Goal: Information Seeking & Learning: Find specific fact

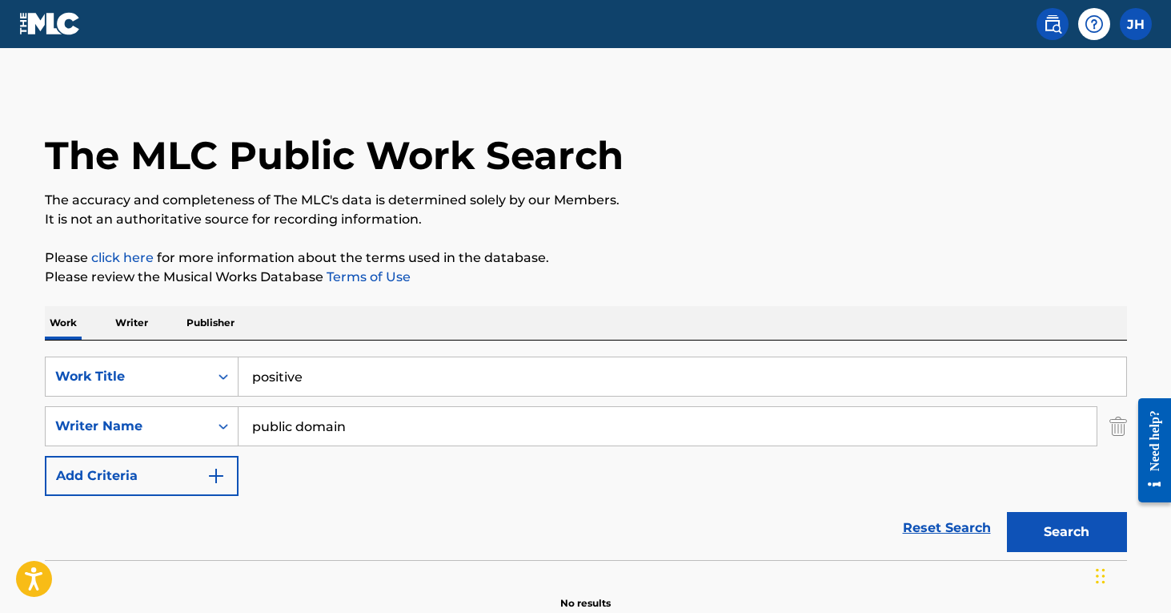
click at [1124, 423] on img "Search Form" at bounding box center [1119, 426] width 18 height 40
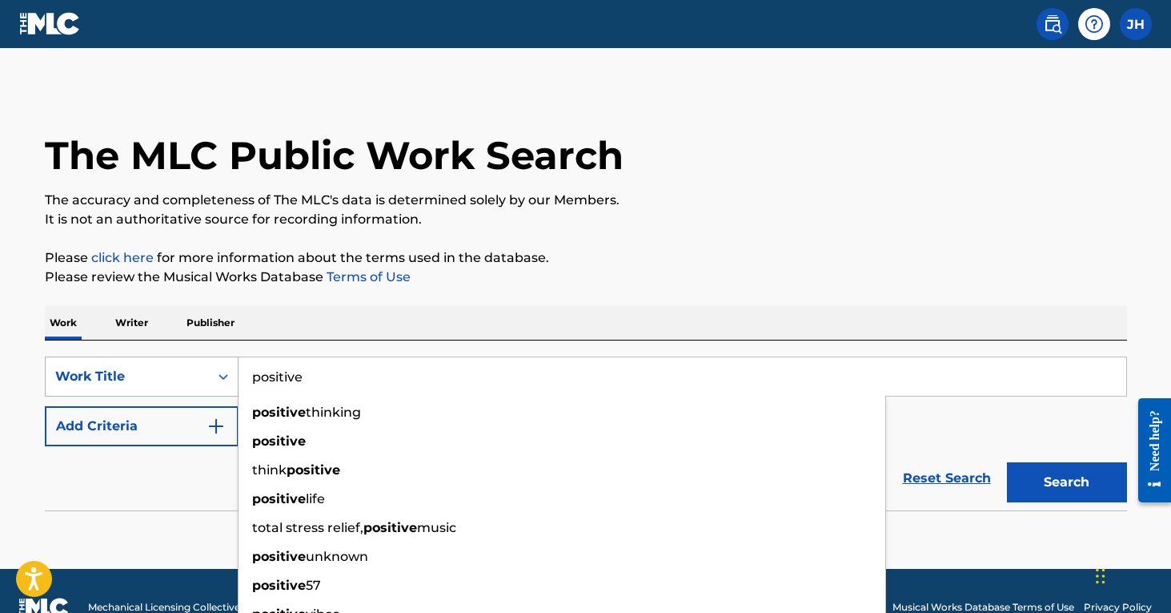
drag, startPoint x: 335, startPoint y: 384, endPoint x: 195, endPoint y: 382, distance: 139.3
click at [195, 382] on div "SearchWithCriteriad829f82d-b6b1-4910-a351-f1e0aa58a5f5 Work Title positive posi…" at bounding box center [586, 376] width 1083 height 40
paste input "GBMA21401708"
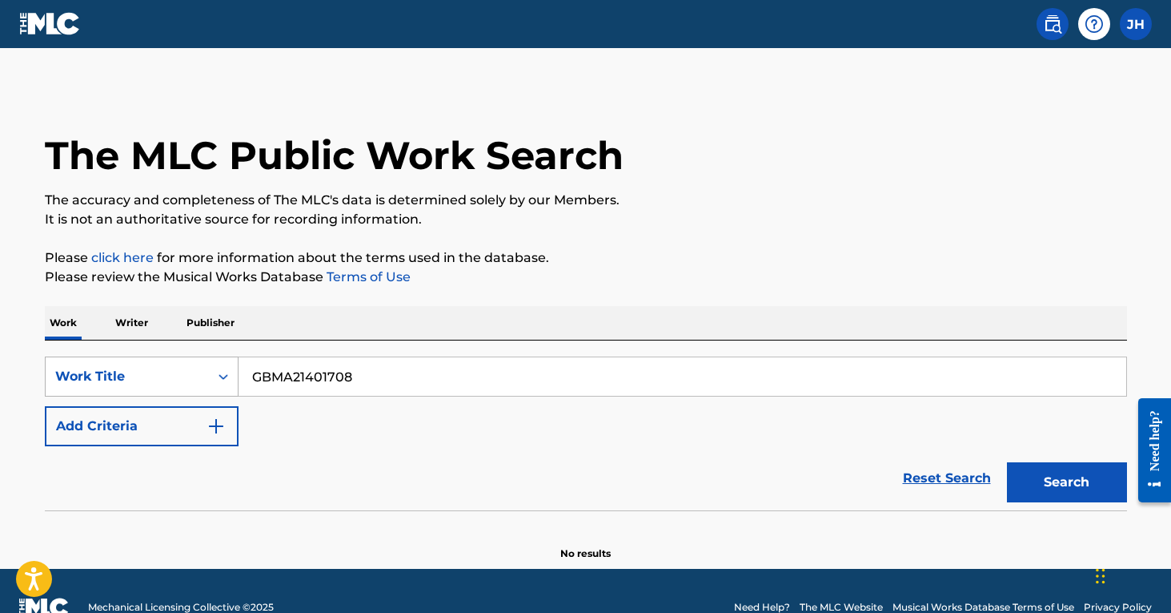
click at [1067, 482] on button "Search" at bounding box center [1067, 482] width 120 height 40
drag, startPoint x: 413, startPoint y: 376, endPoint x: 193, endPoint y: 368, distance: 220.4
click at [193, 368] on div "SearchWithCriteriad829f82d-b6b1-4910-a351-f1e0aa58a5f5 Work Title GBMA21401708" at bounding box center [586, 376] width 1083 height 40
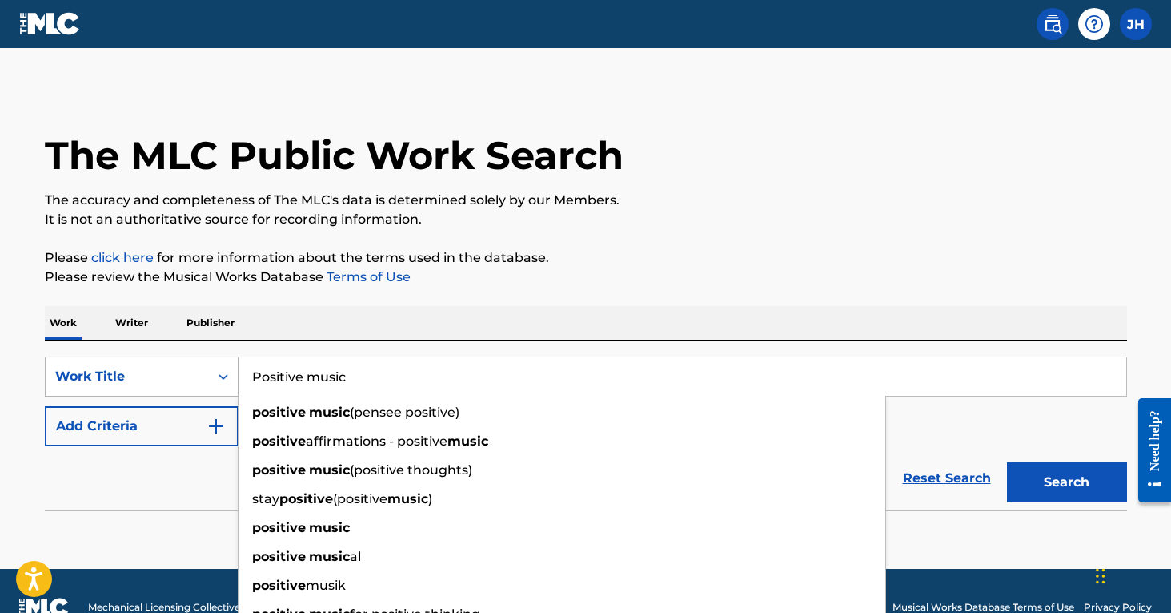
click at [1067, 482] on button "Search" at bounding box center [1067, 482] width 120 height 40
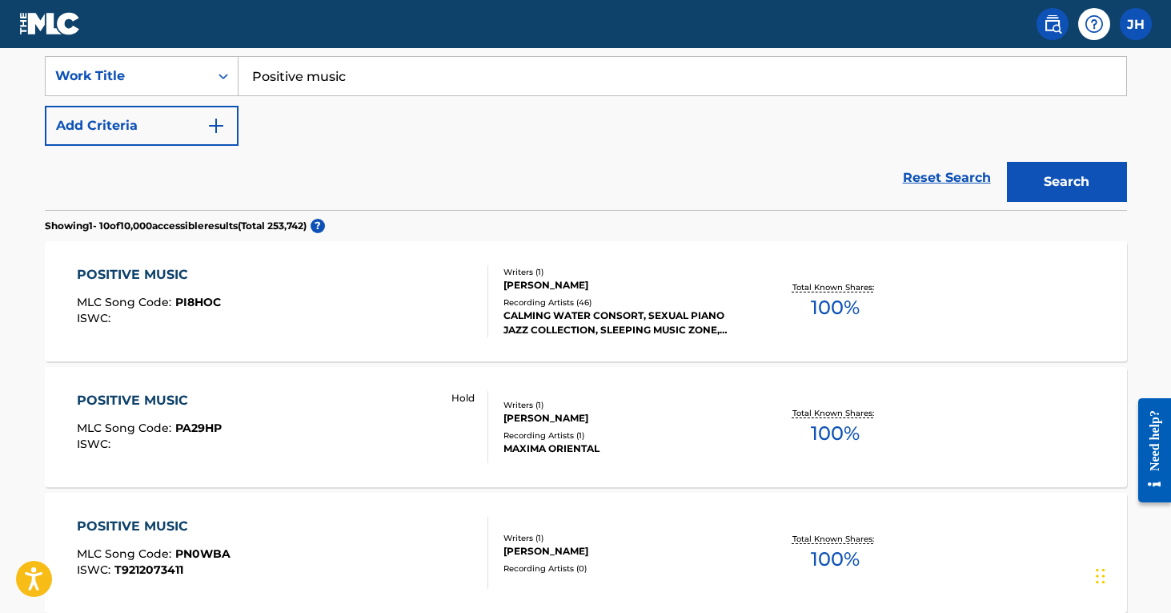
scroll to position [244, 0]
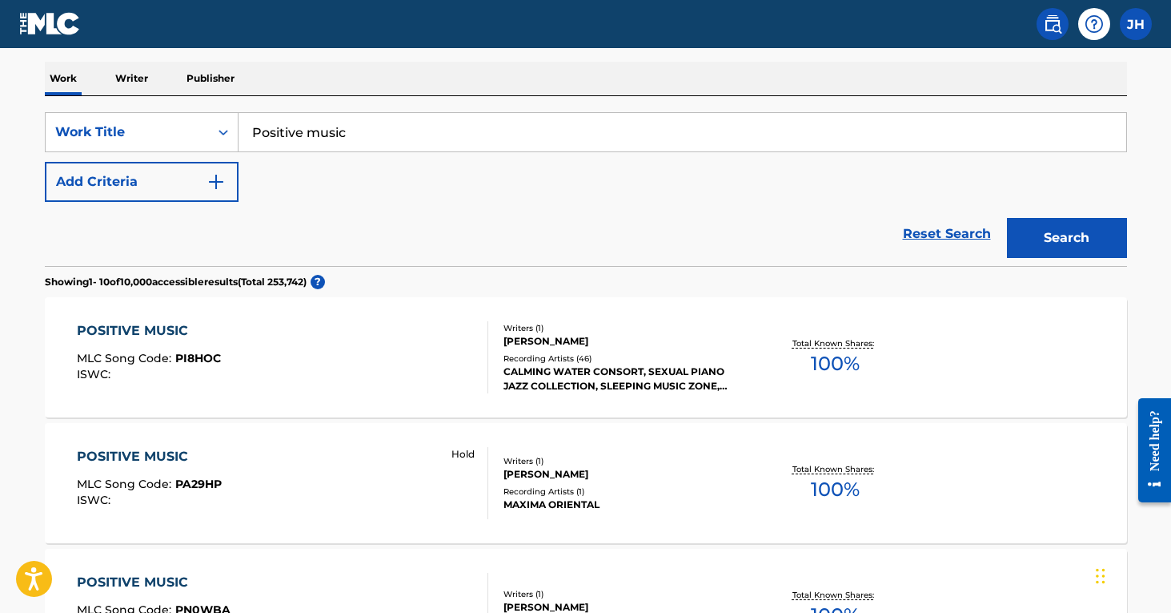
click at [360, 133] on input "Positive music" at bounding box center [683, 132] width 888 height 38
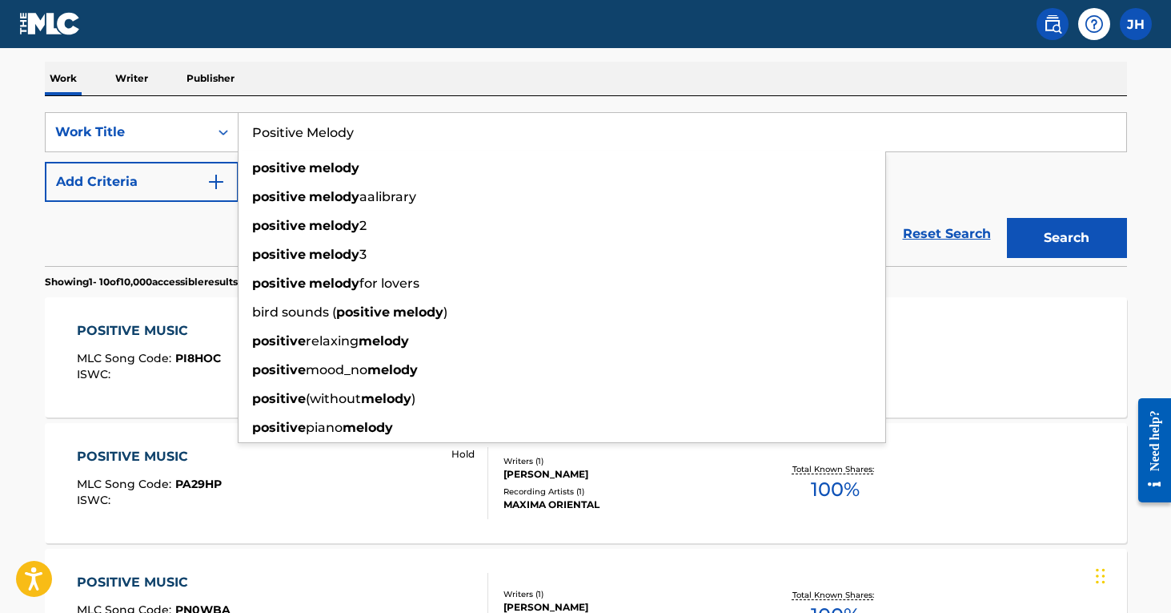
click at [1067, 238] on button "Search" at bounding box center [1067, 238] width 120 height 40
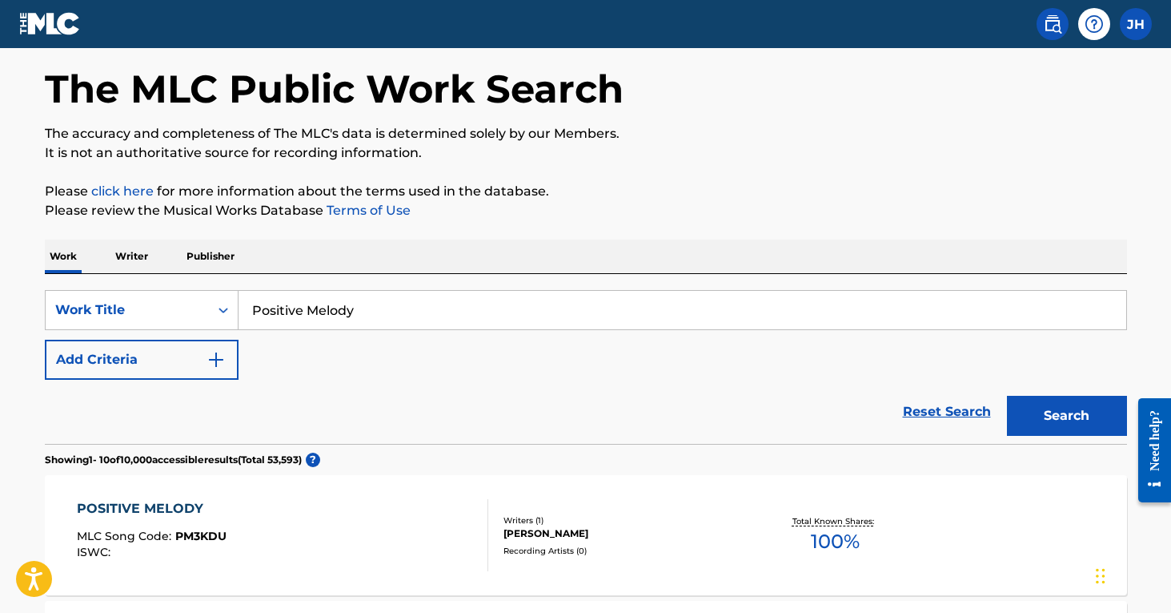
scroll to position [46, 0]
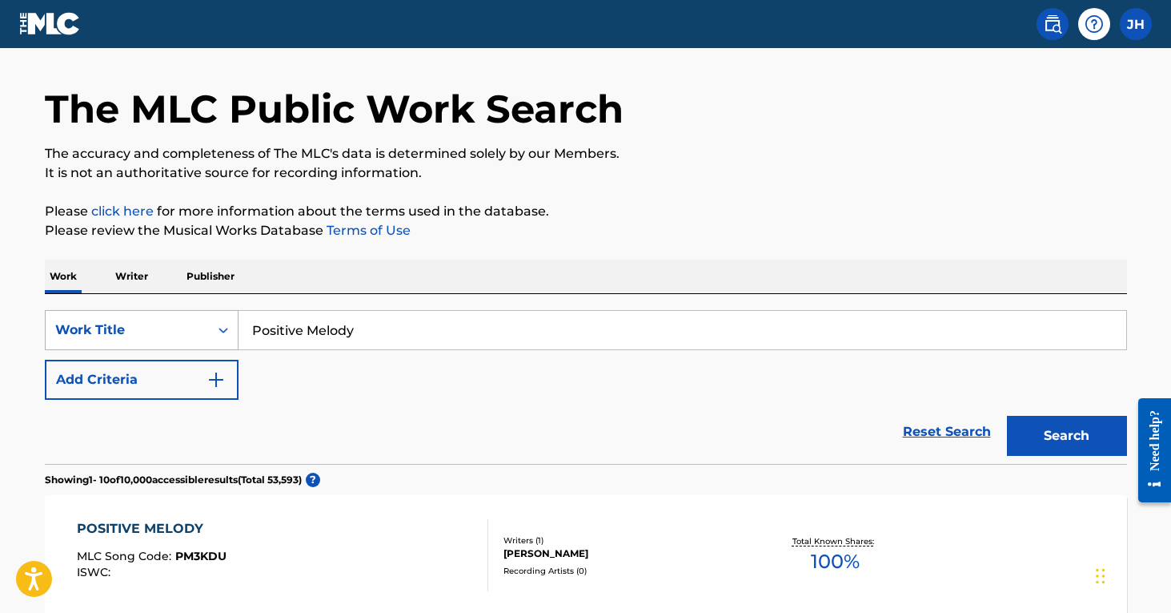
drag, startPoint x: 388, startPoint y: 334, endPoint x: 163, endPoint y: 332, distance: 225.0
click at [163, 332] on div "SearchWithCriteriad829f82d-b6b1-4910-a351-f1e0aa58a5f5 Work Title Positive Melo…" at bounding box center [586, 330] width 1083 height 40
click at [1067, 436] on button "Search" at bounding box center [1067, 436] width 120 height 40
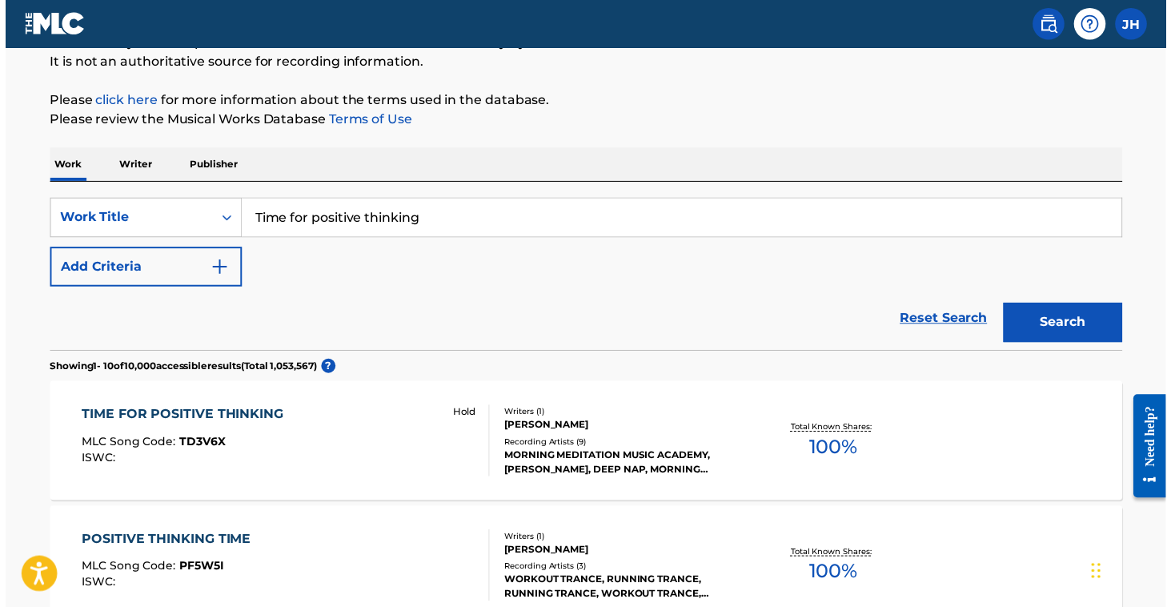
scroll to position [69, 0]
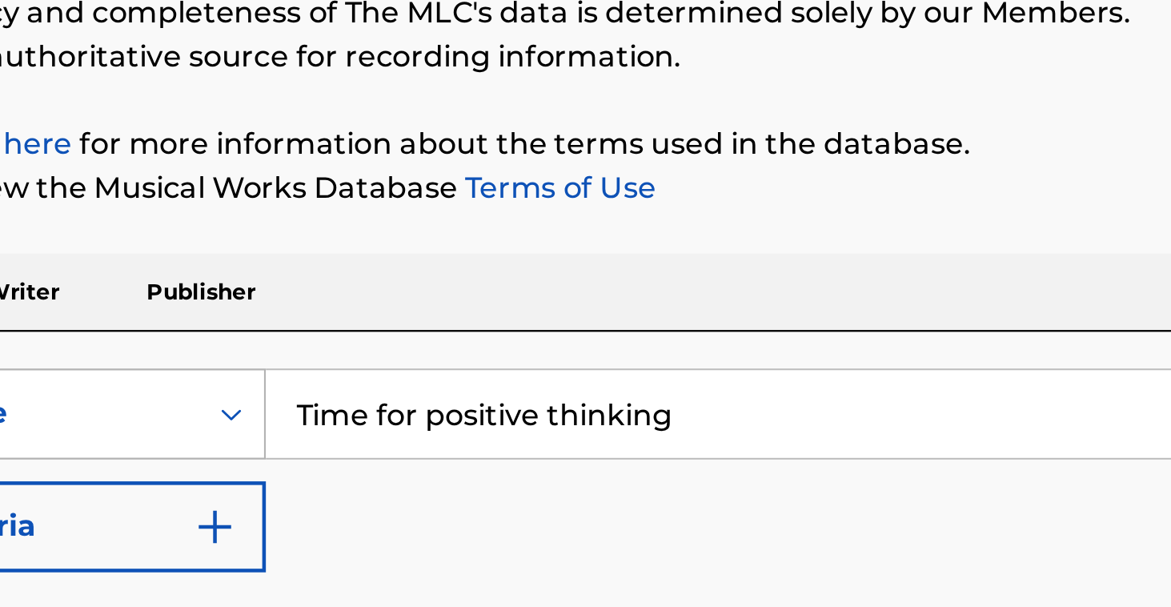
drag, startPoint x: 311, startPoint y: 185, endPoint x: 4, endPoint y: 164, distance: 308.2
click at [45, 287] on div "SearchWithCriteriad829f82d-b6b1-4910-a351-f1e0aa58a5f5 Work Title Time for posi…" at bounding box center [586, 307] width 1083 height 40
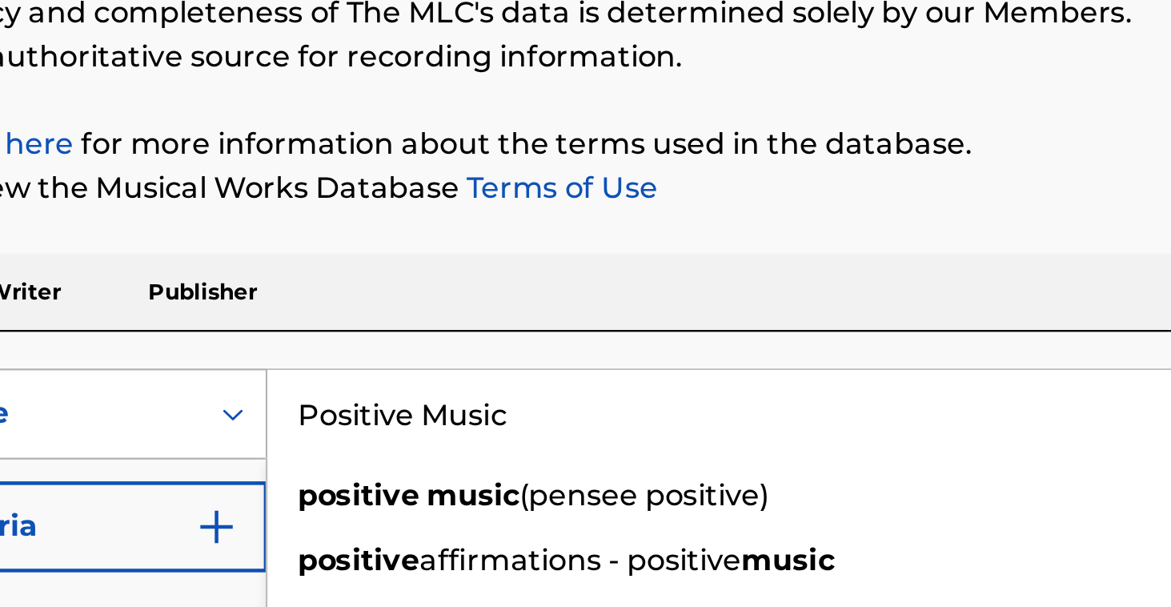
click at [1007, 393] on button "Search" at bounding box center [1067, 413] width 120 height 40
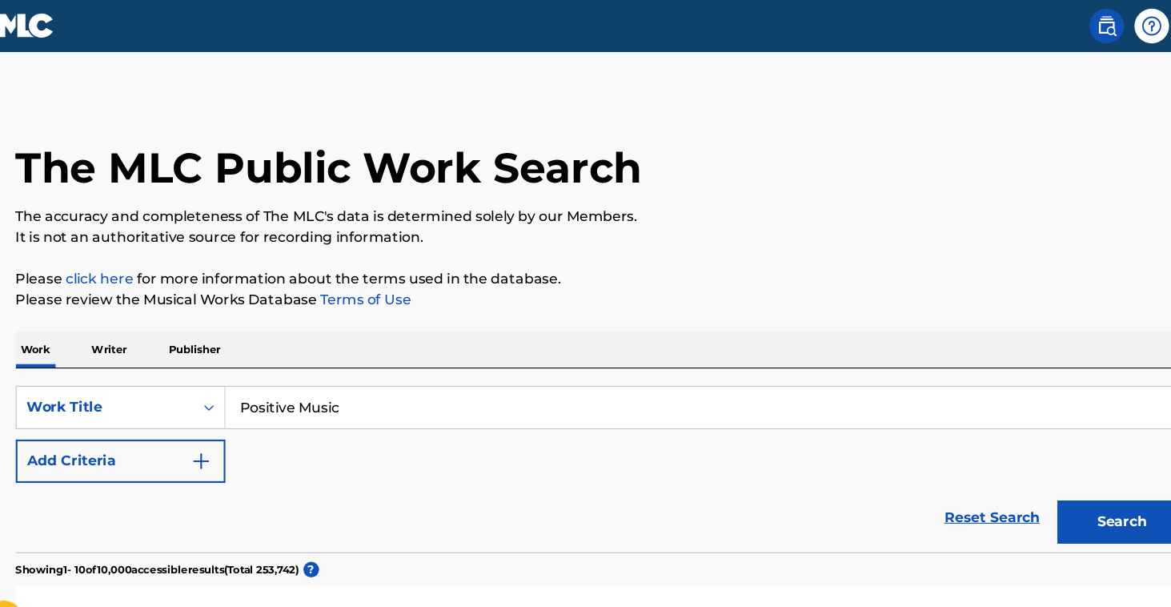
scroll to position [0, 0]
drag, startPoint x: 324, startPoint y: 380, endPoint x: 324, endPoint y: 358, distance: 21.6
click at [324, 374] on input "Positive Music" at bounding box center [683, 376] width 888 height 38
click at [1036, 482] on button "Search" at bounding box center [1067, 482] width 120 height 40
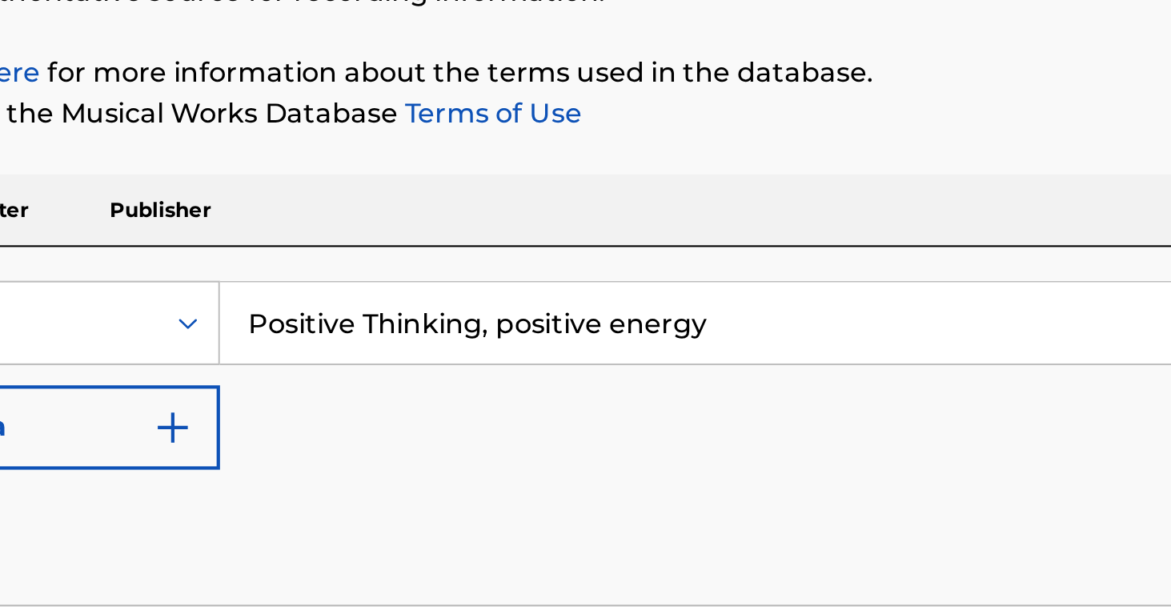
drag, startPoint x: 348, startPoint y: 144, endPoint x: 360, endPoint y: 149, distance: 13.7
click at [360, 357] on input "Positive Thinking, positive energy" at bounding box center [683, 376] width 888 height 38
drag, startPoint x: 383, startPoint y: 150, endPoint x: 229, endPoint y: 157, distance: 153.9
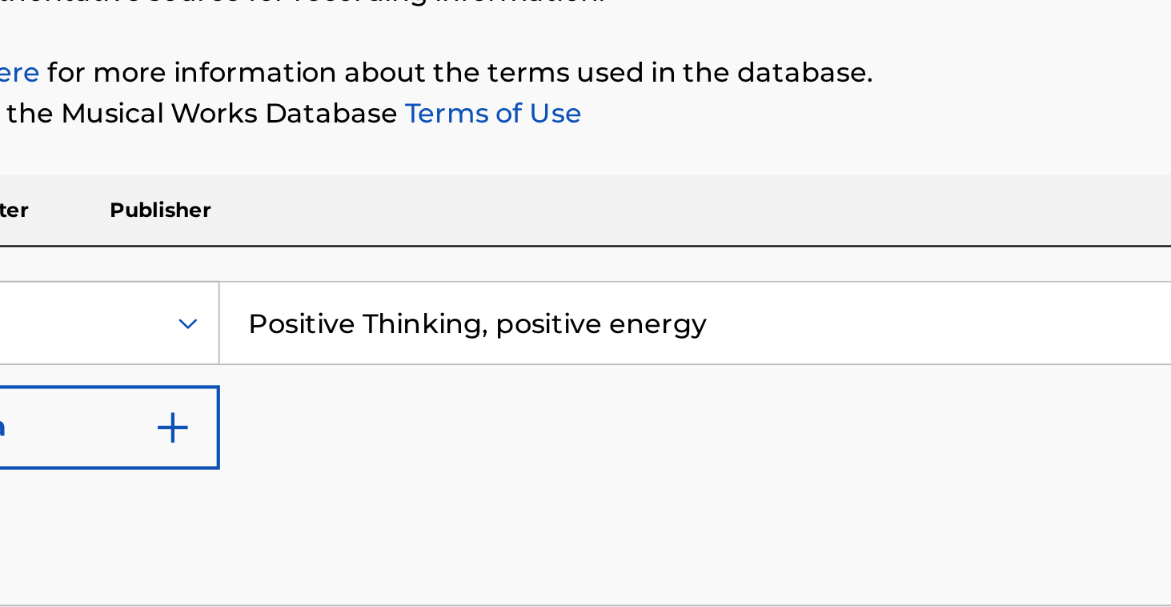
click at [239, 357] on input "Positive Thinking, positive energy" at bounding box center [683, 376] width 888 height 38
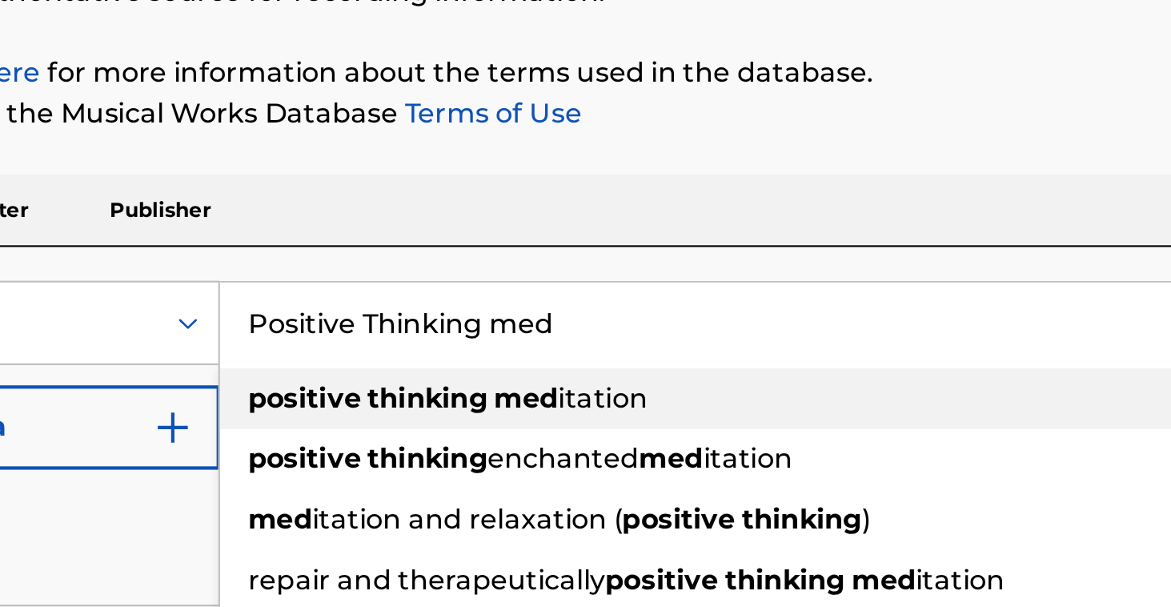
click at [369, 404] on strong "med" at bounding box center [384, 411] width 30 height 15
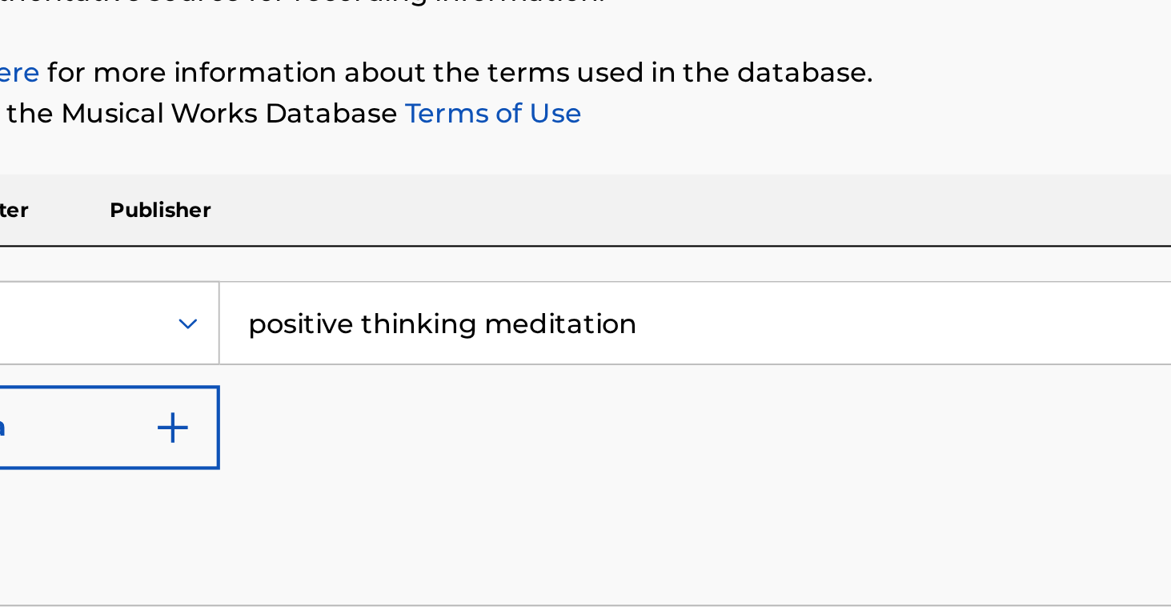
click at [1007, 462] on button "Search" at bounding box center [1067, 482] width 120 height 40
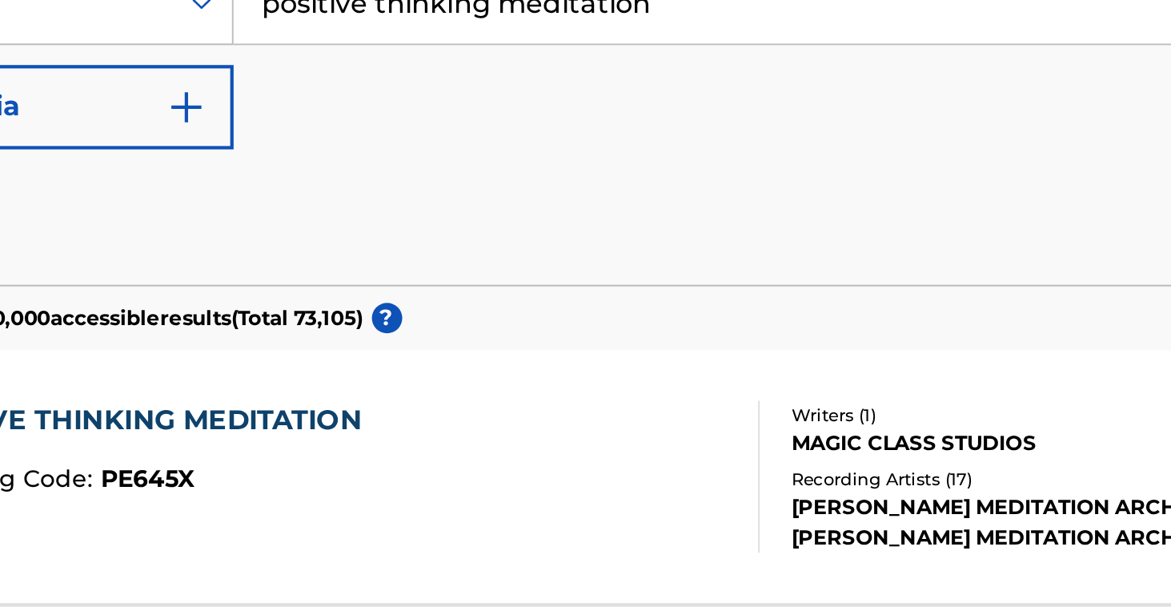
scroll to position [303, 0]
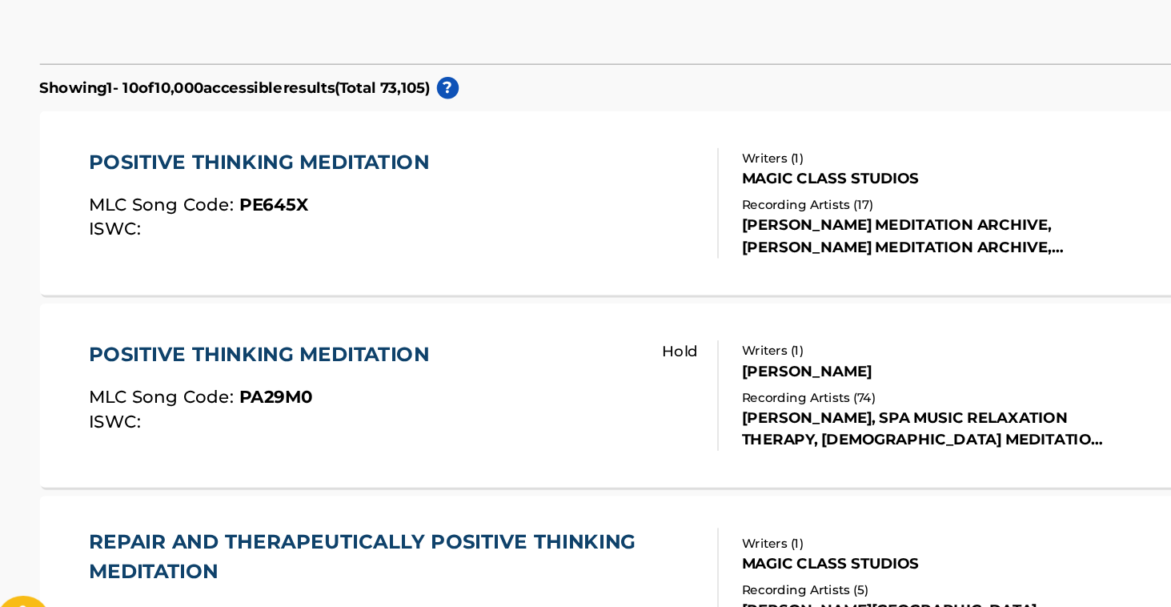
drag, startPoint x: 187, startPoint y: 248, endPoint x: 200, endPoint y: 226, distance: 26.2
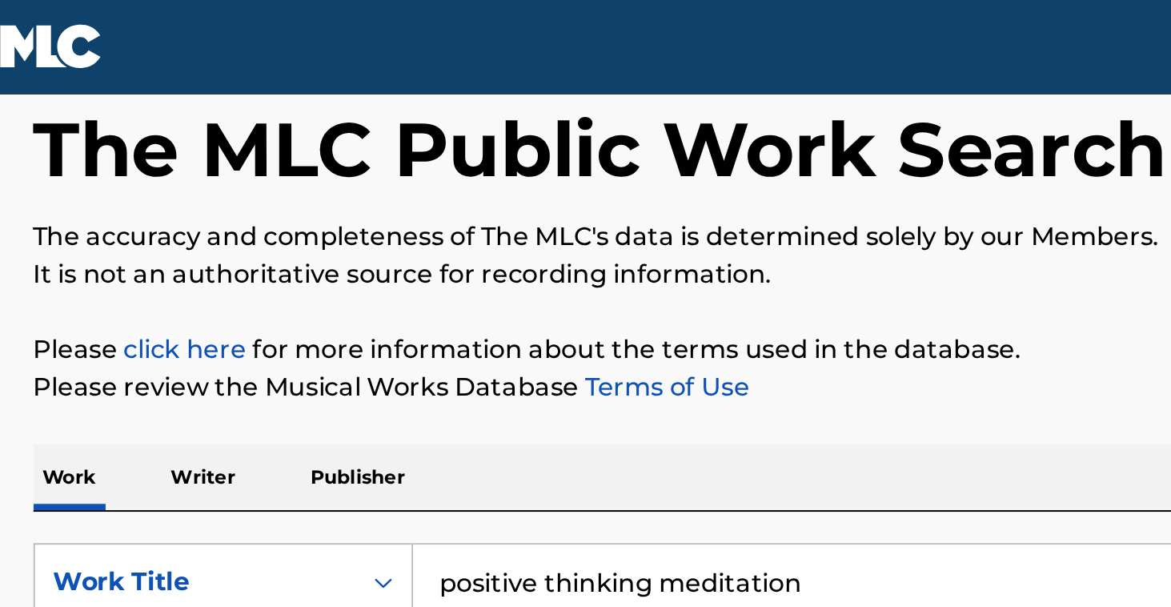
scroll to position [61, 0]
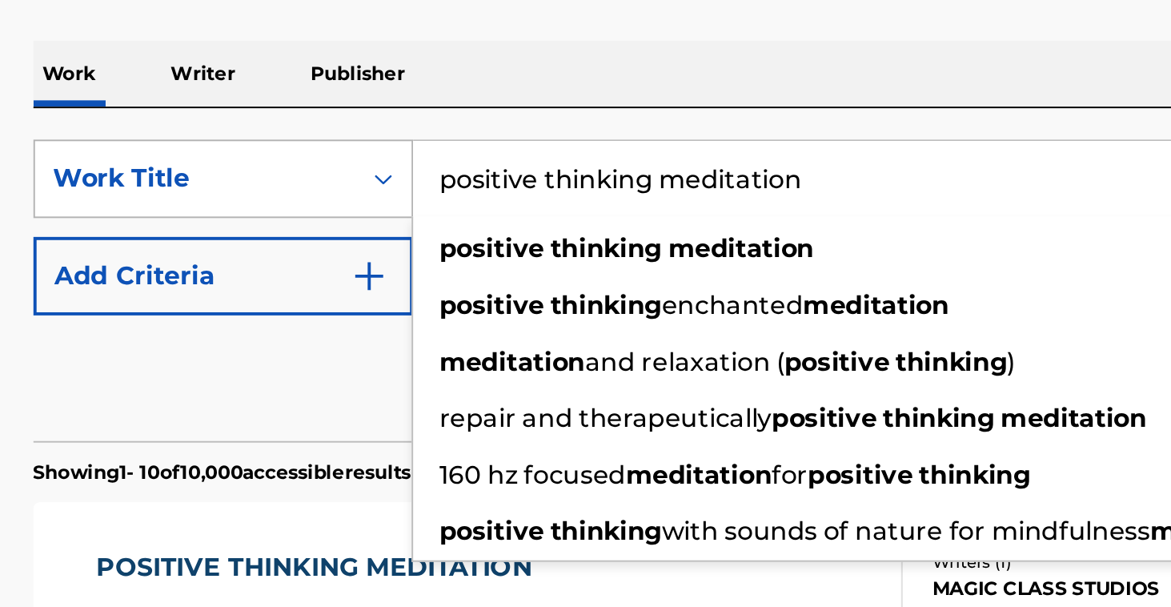
drag, startPoint x: 422, startPoint y: 93, endPoint x: 194, endPoint y: 88, distance: 228.3
click at [194, 295] on div "SearchWithCriteriad829f82d-b6b1-4910-a351-f1e0aa58a5f5 Work Title positive thin…" at bounding box center [586, 315] width 1083 height 40
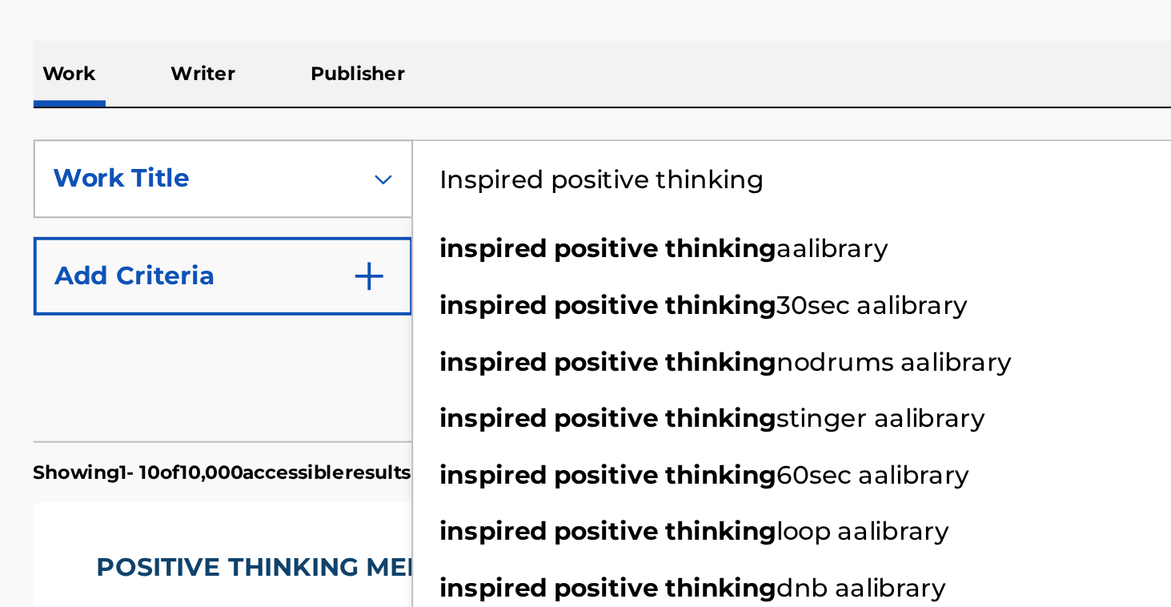
click at [1039, 401] on button "Search" at bounding box center [1067, 421] width 120 height 40
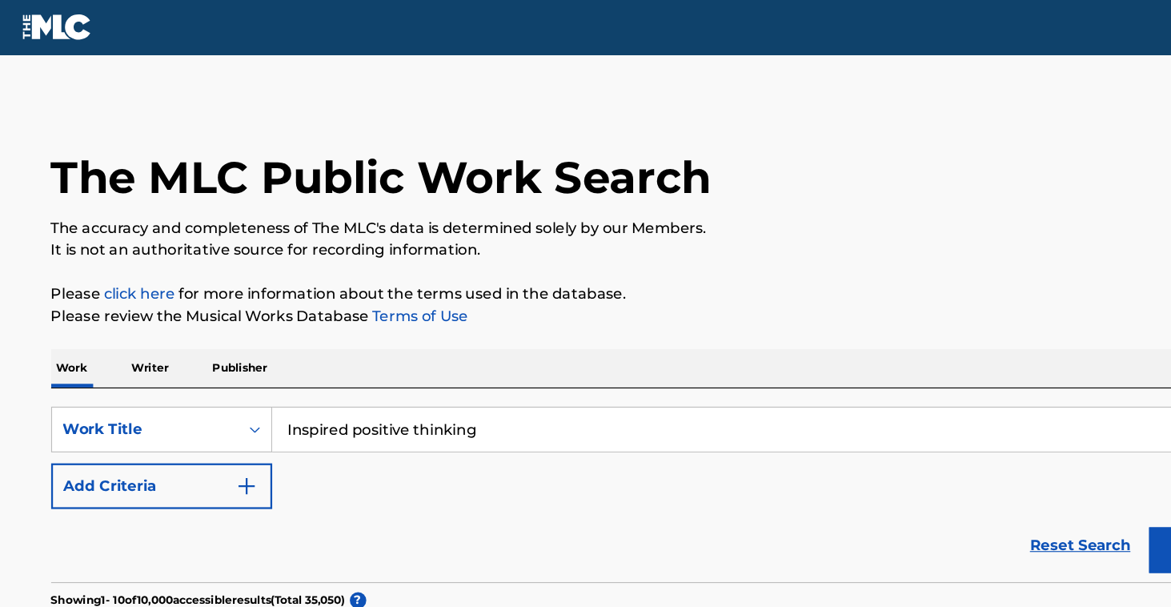
scroll to position [0, 0]
drag, startPoint x: 453, startPoint y: 374, endPoint x: 130, endPoint y: 352, distance: 324.2
click at [130, 352] on div "SearchWithCriteriad829f82d-b6b1-4910-a351-f1e0aa58a5f5 Work Title Inspired posi…" at bounding box center [586, 425] width 1083 height 170
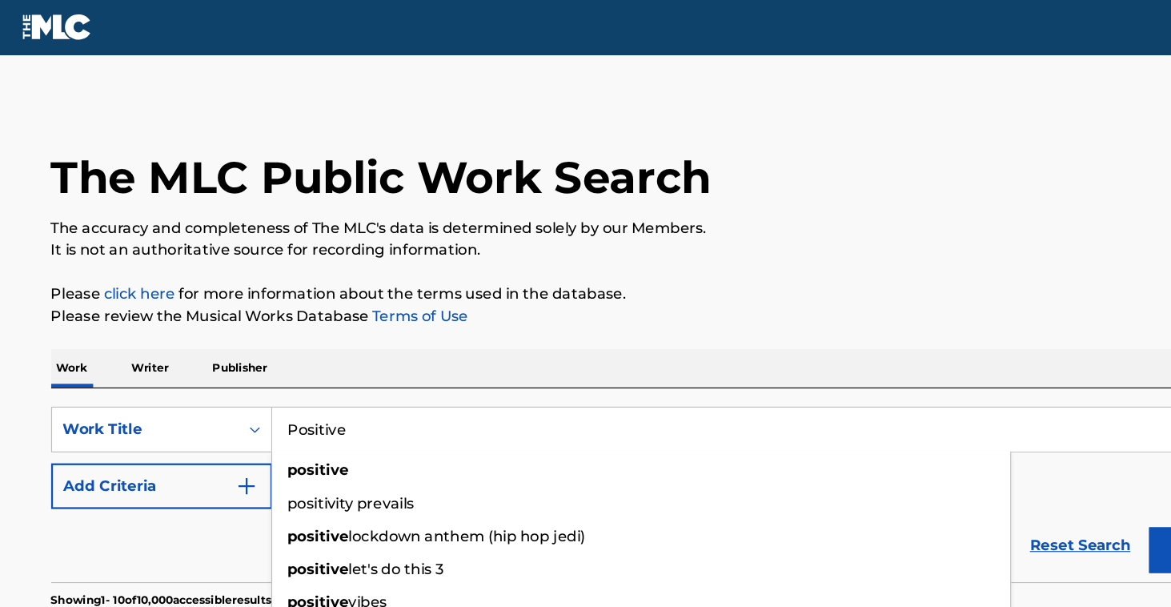
click at [1067, 482] on button "Search" at bounding box center [1067, 482] width 120 height 40
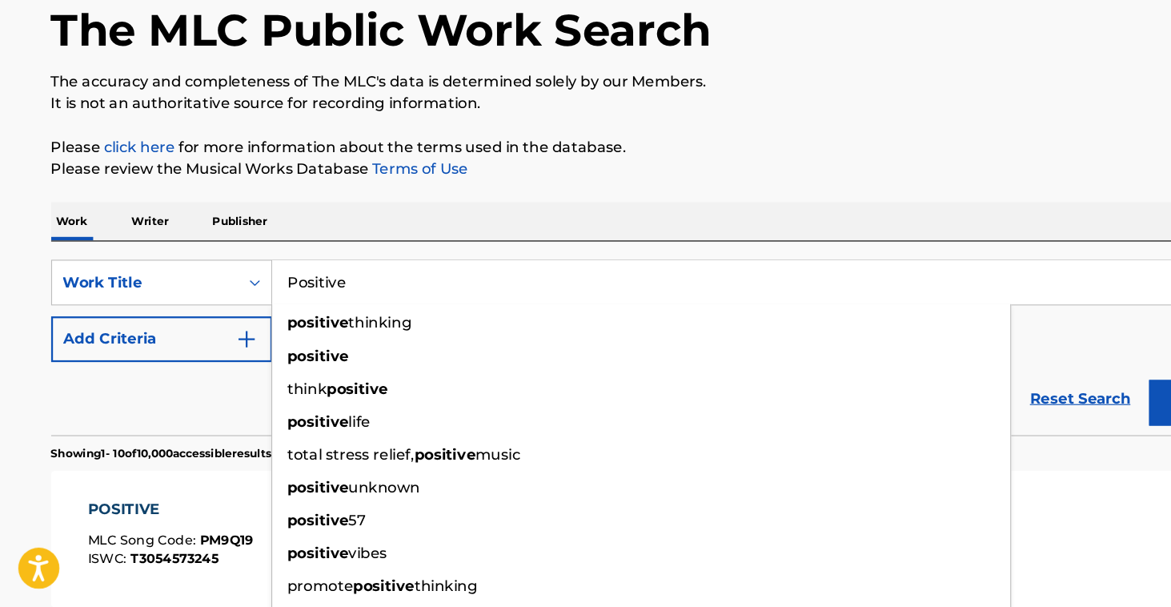
scroll to position [154, 0]
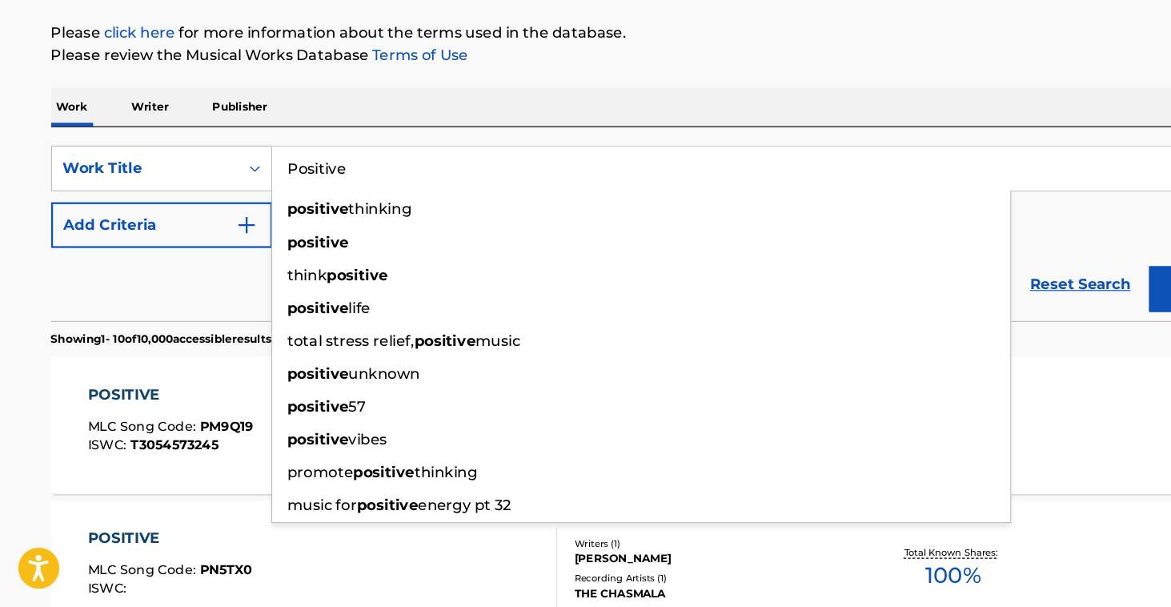
click at [48, 292] on div "Reset Search Search" at bounding box center [586, 324] width 1083 height 64
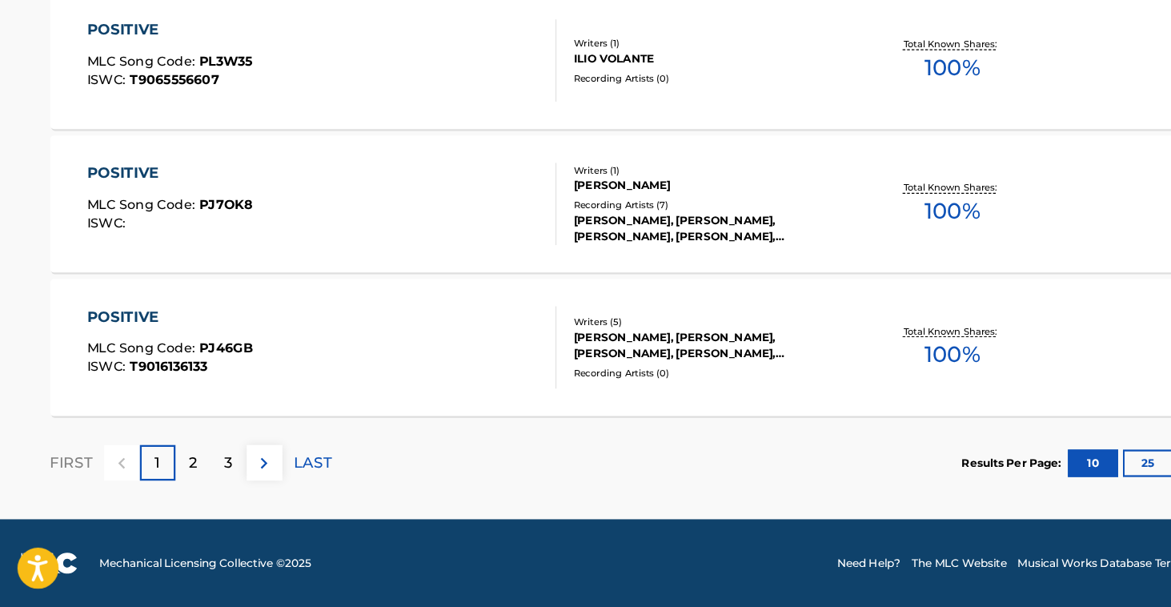
scroll to position [1353, 0]
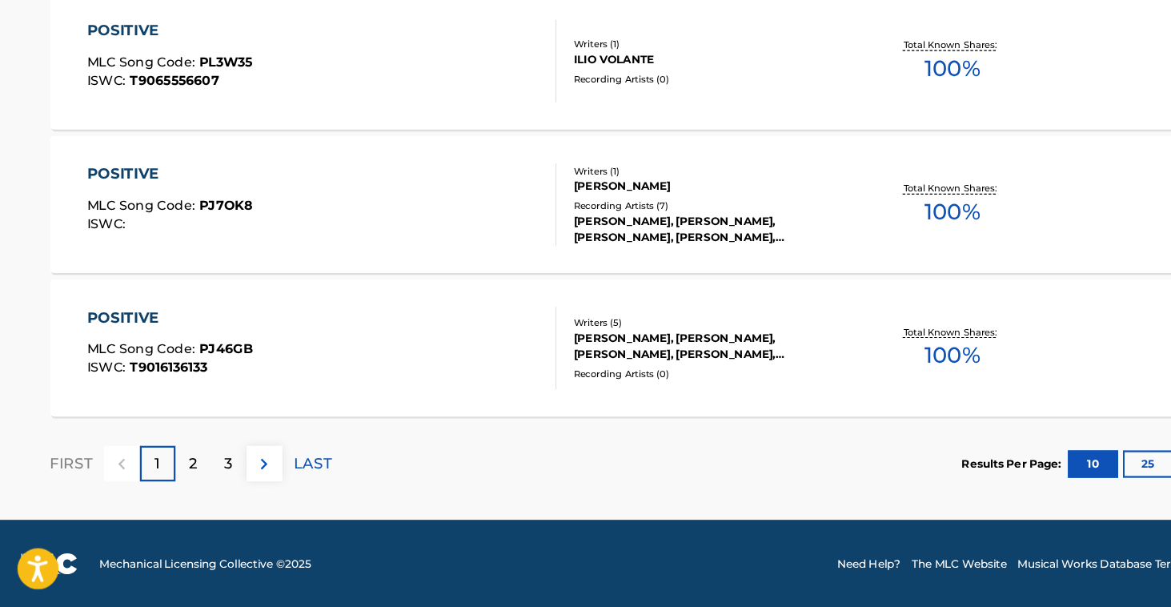
click at [186, 440] on div "FIRST 1 2 3 LAST" at bounding box center [168, 481] width 247 height 82
click at [171, 472] on p "2" at bounding box center [170, 481] width 7 height 19
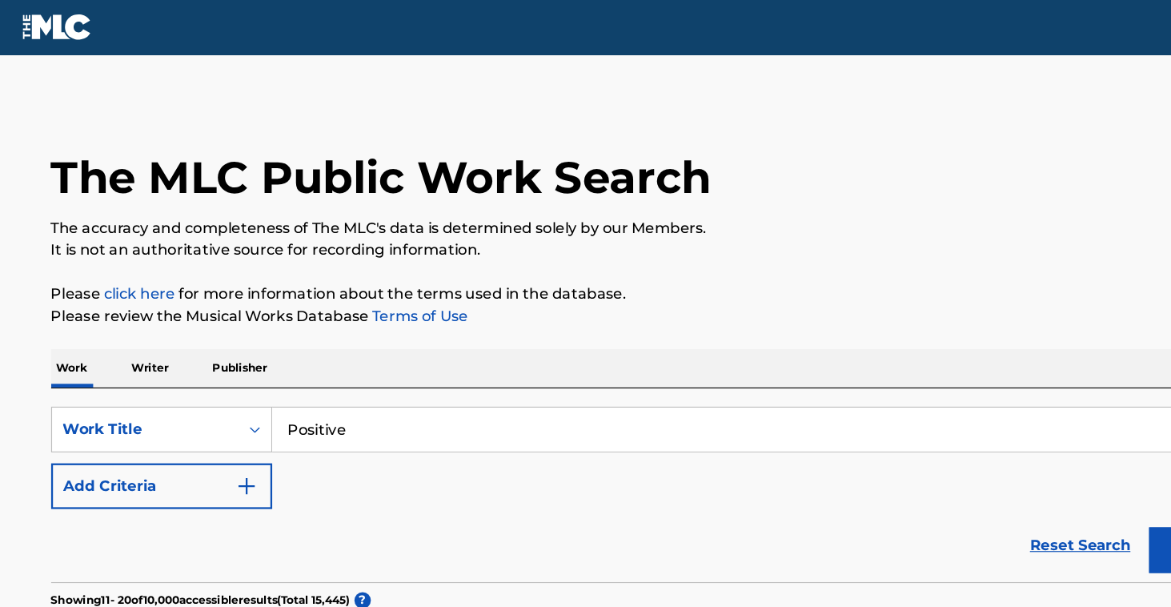
scroll to position [0, 0]
click at [365, 376] on input "Positive" at bounding box center [683, 376] width 888 height 38
click at [1067, 482] on button "Search" at bounding box center [1067, 482] width 120 height 40
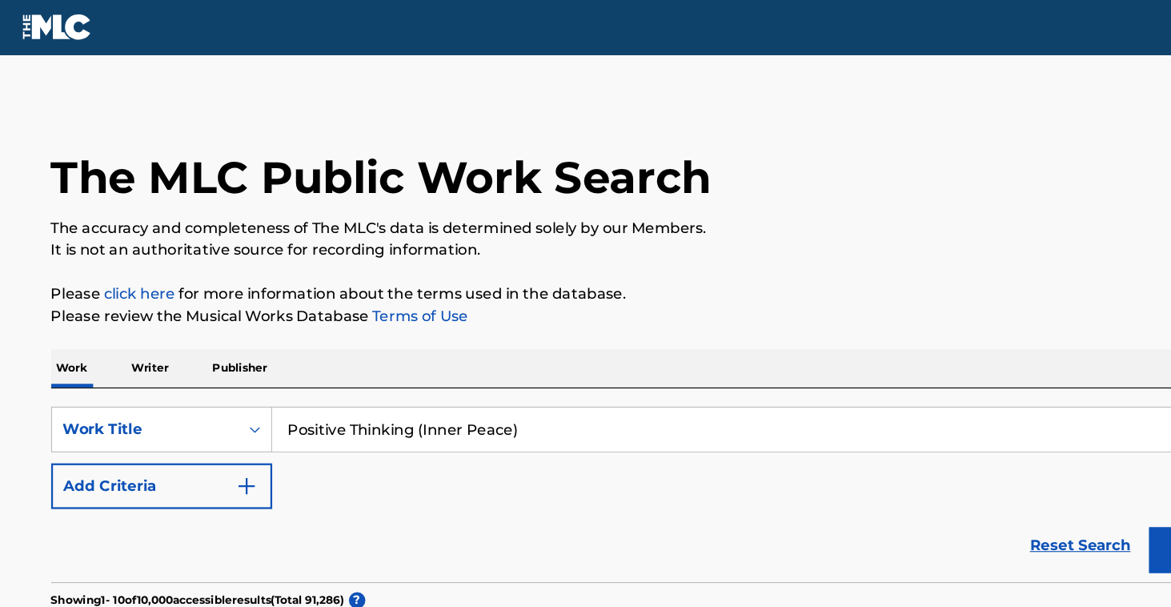
scroll to position [-4, 0]
drag, startPoint x: 207, startPoint y: 284, endPoint x: 220, endPoint y: 322, distance: 39.8
drag, startPoint x: 449, startPoint y: 377, endPoint x: 369, endPoint y: 380, distance: 80.1
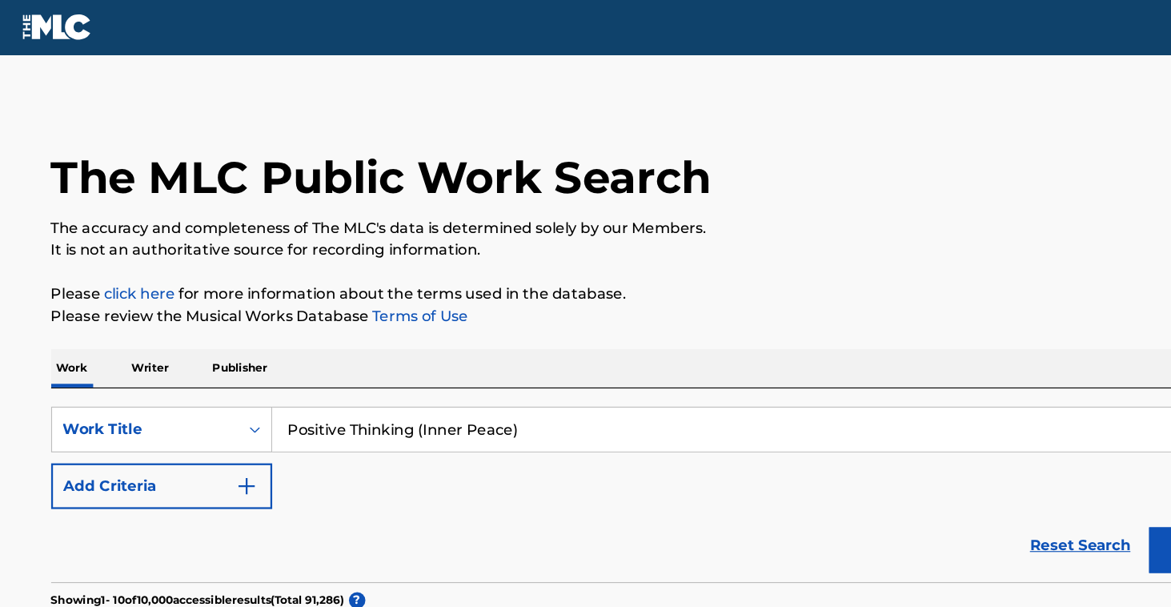
click at [369, 380] on input "Positive Thinking (Inner Peace)" at bounding box center [683, 376] width 888 height 38
click at [1067, 482] on button "Search" at bounding box center [1067, 482] width 120 height 40
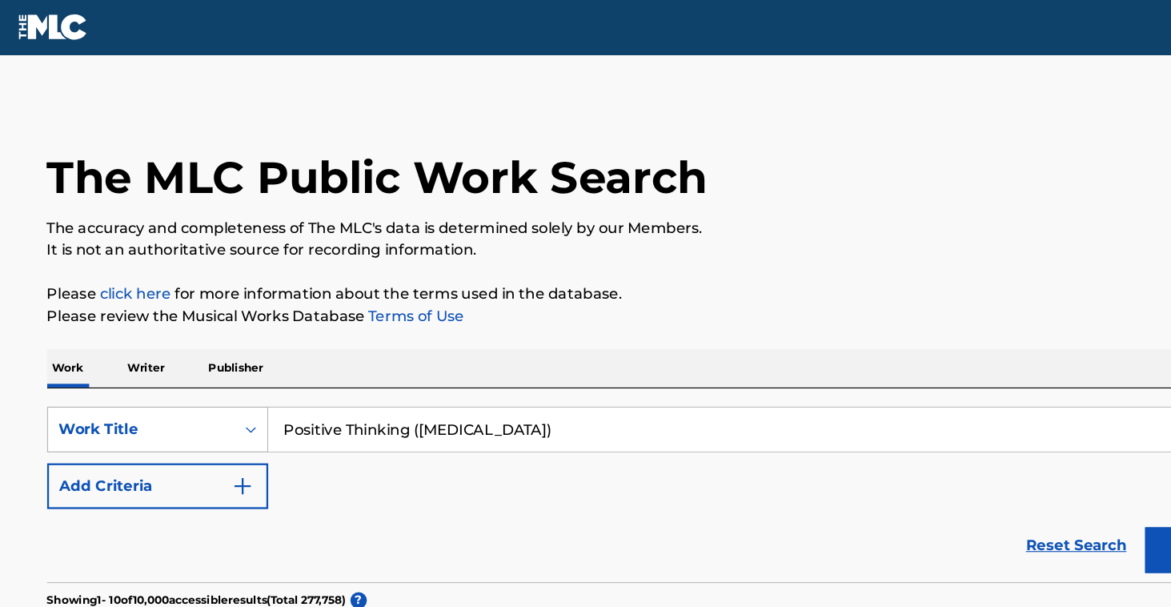
drag, startPoint x: 480, startPoint y: 372, endPoint x: 203, endPoint y: 382, distance: 276.4
click at [203, 382] on div "SearchWithCriteriad829f82d-b6b1-4910-a351-f1e0aa58a5f5 Work Title Positive Thin…" at bounding box center [586, 376] width 1083 height 40
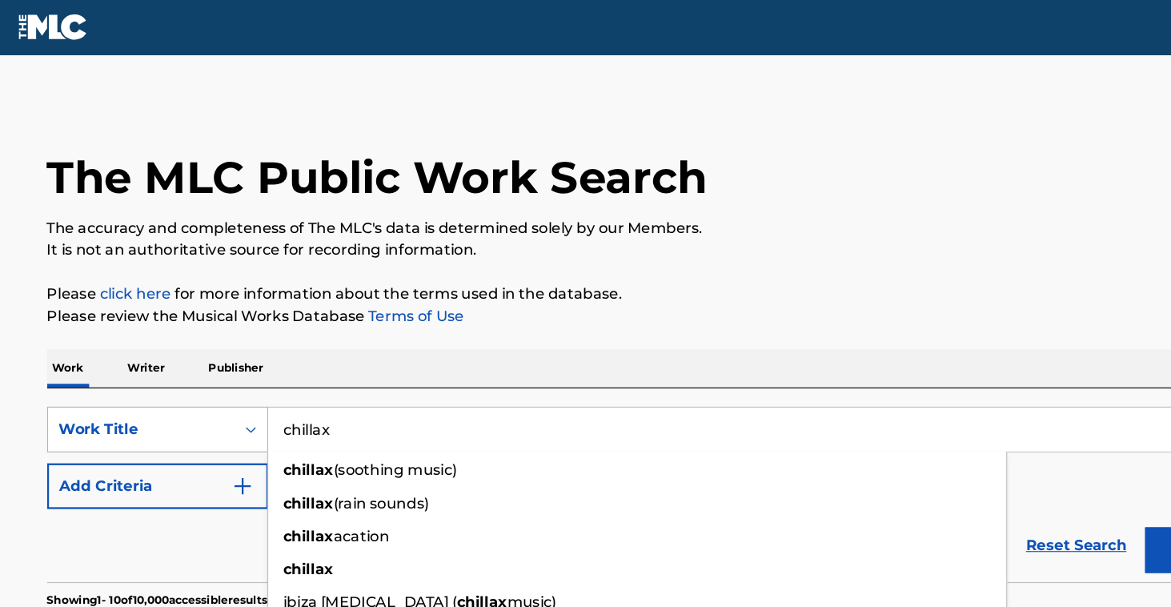
type input "chillax"
click at [1063, 482] on button "Search" at bounding box center [1067, 482] width 120 height 40
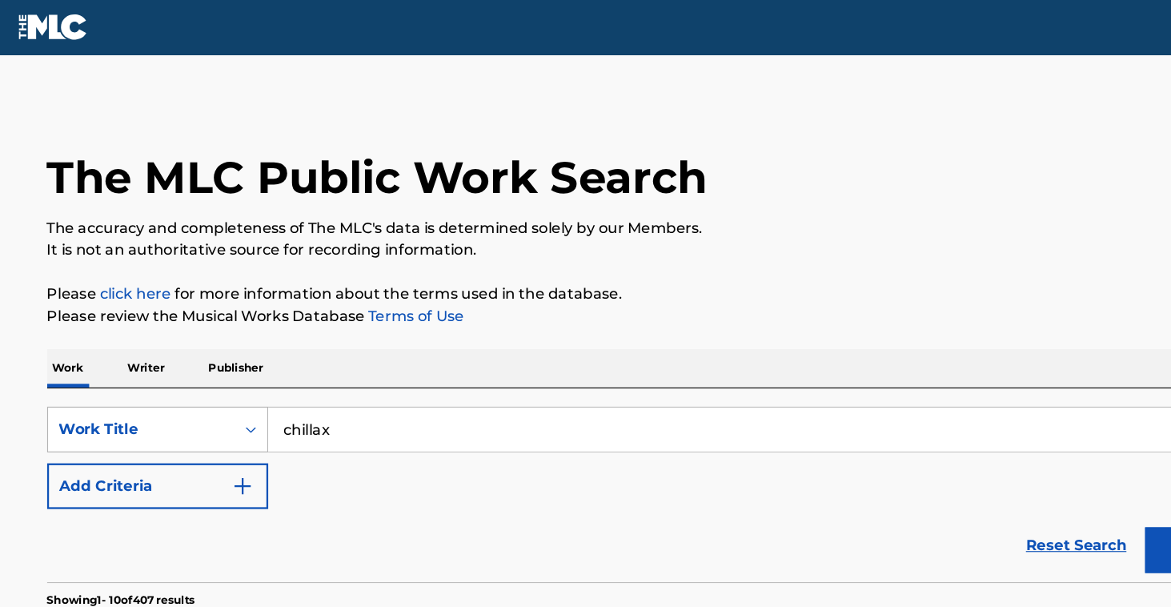
click at [1063, 482] on button "Search" at bounding box center [1067, 482] width 120 height 40
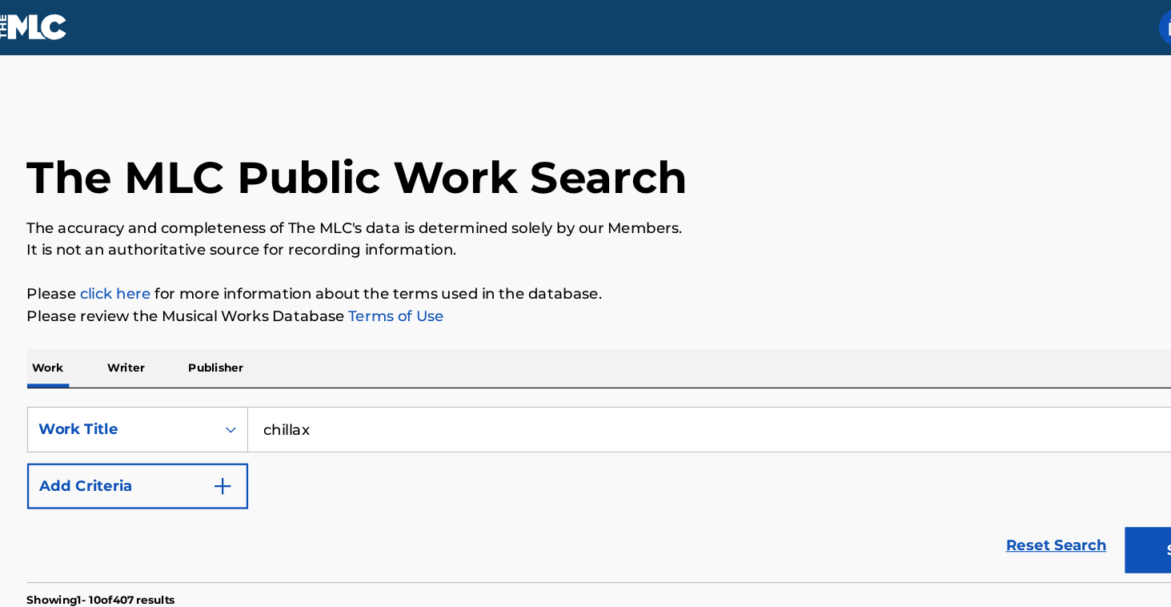
click at [207, 421] on img "Search Form" at bounding box center [216, 425] width 19 height 19
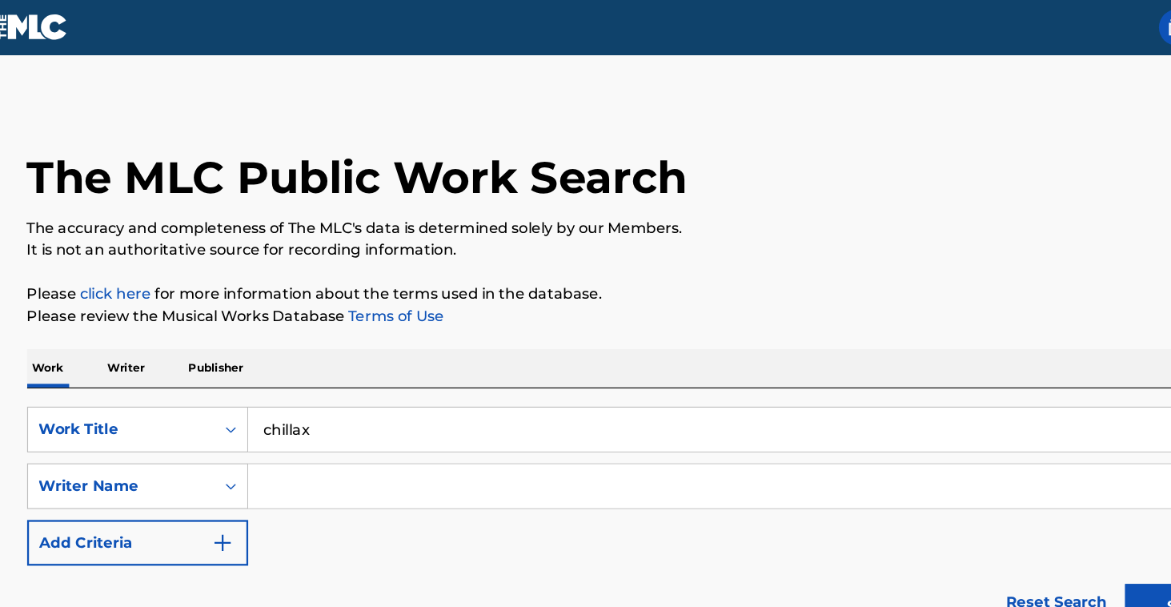
click at [306, 423] on input "Search Form" at bounding box center [668, 426] width 858 height 38
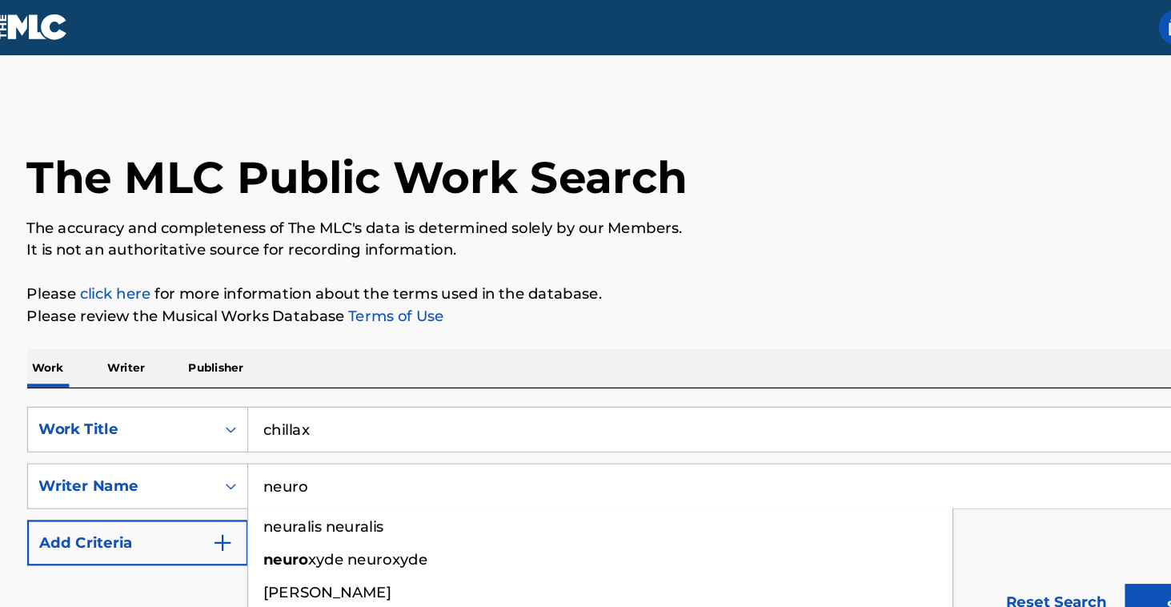
type input "neuro"
click at [1046, 532] on button "Search" at bounding box center [1067, 532] width 120 height 40
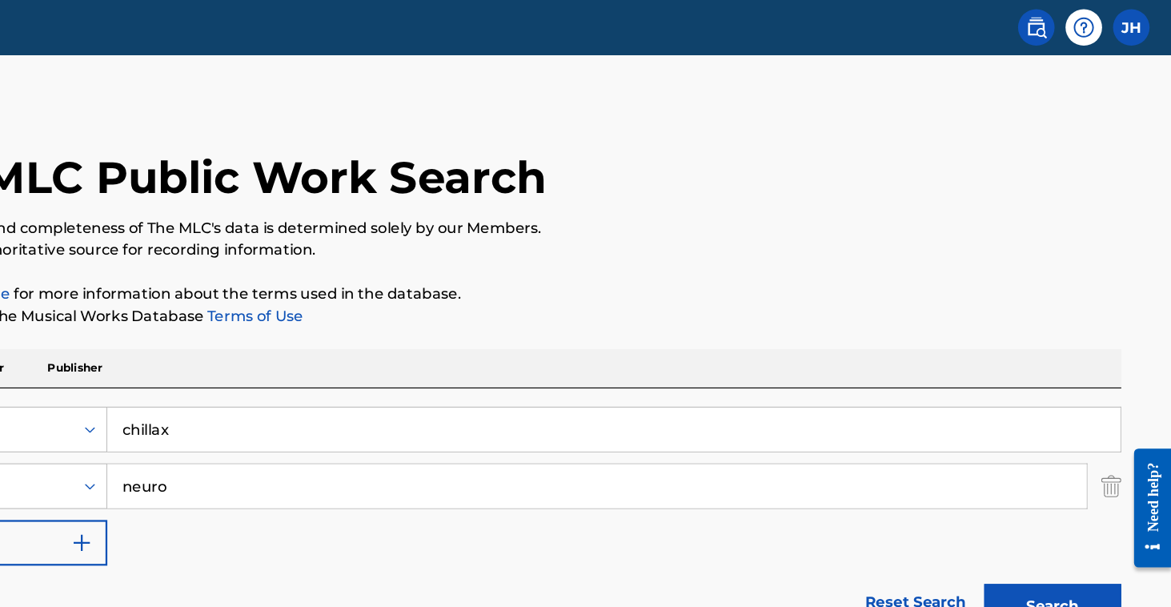
click at [1110, 425] on img "Search Form" at bounding box center [1119, 426] width 18 height 40
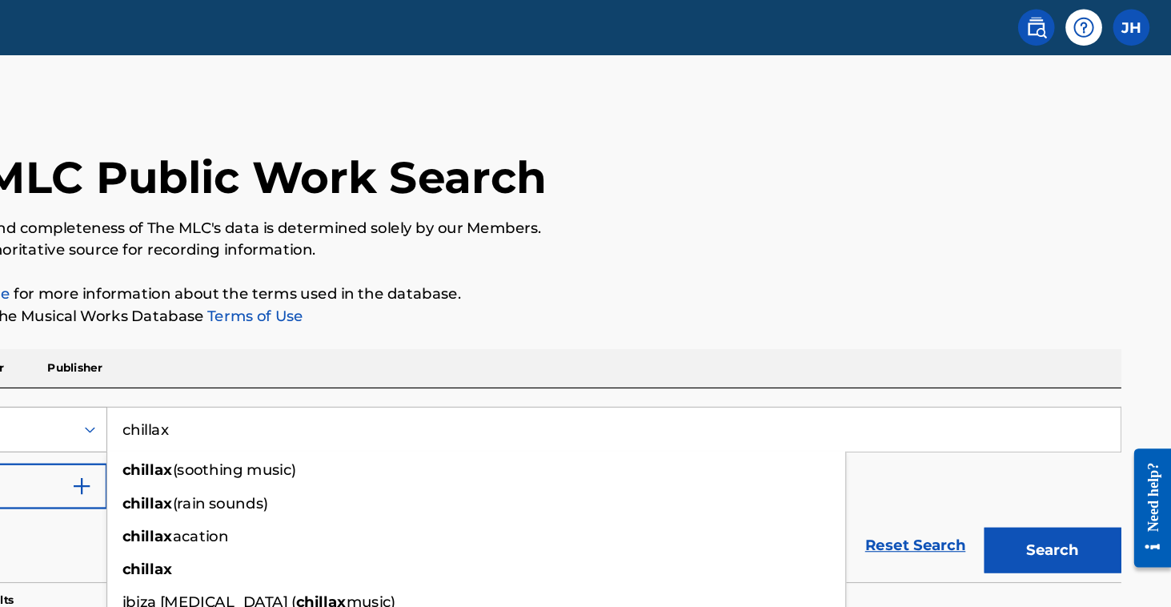
drag, startPoint x: 199, startPoint y: 380, endPoint x: 53, endPoint y: 363, distance: 147.5
click at [53, 363] on div "SearchWithCriteriad829f82d-b6b1-4910-a351-f1e0aa58a5f5 Work Title chillax chill…" at bounding box center [586, 376] width 1083 height 40
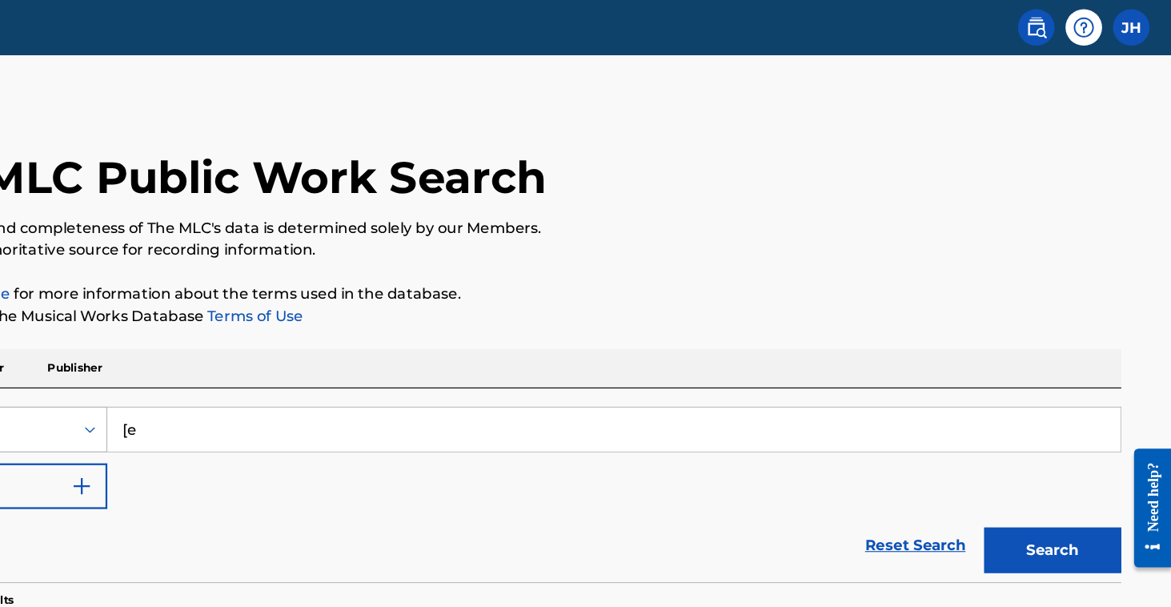
type input "["
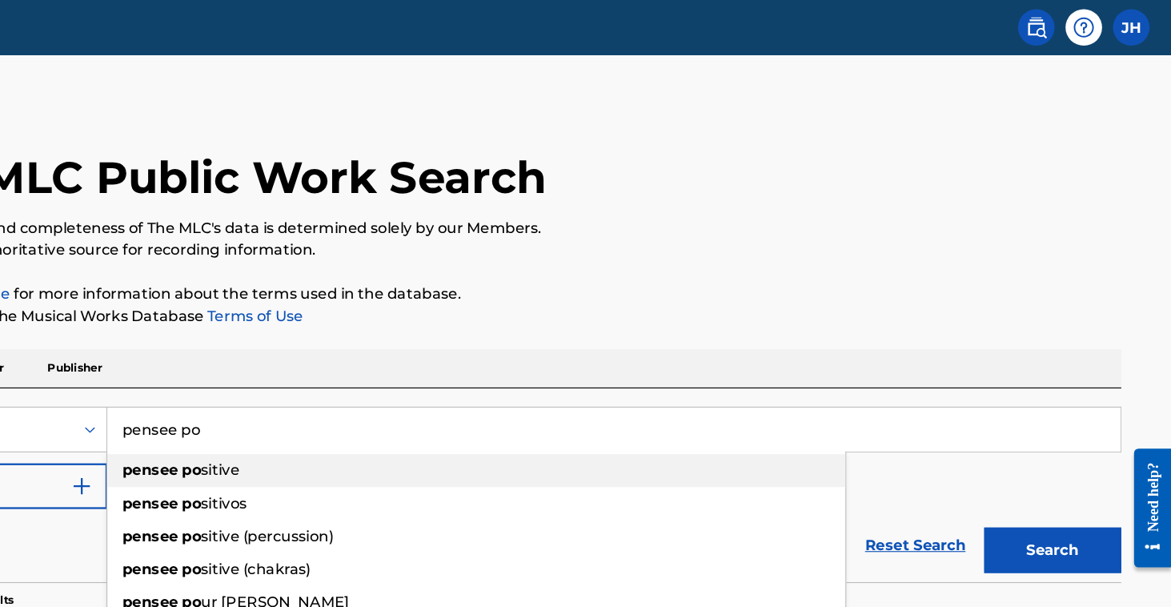
click at [239, 399] on div "pensee po sitive" at bounding box center [562, 412] width 647 height 29
type input "pensee positive"
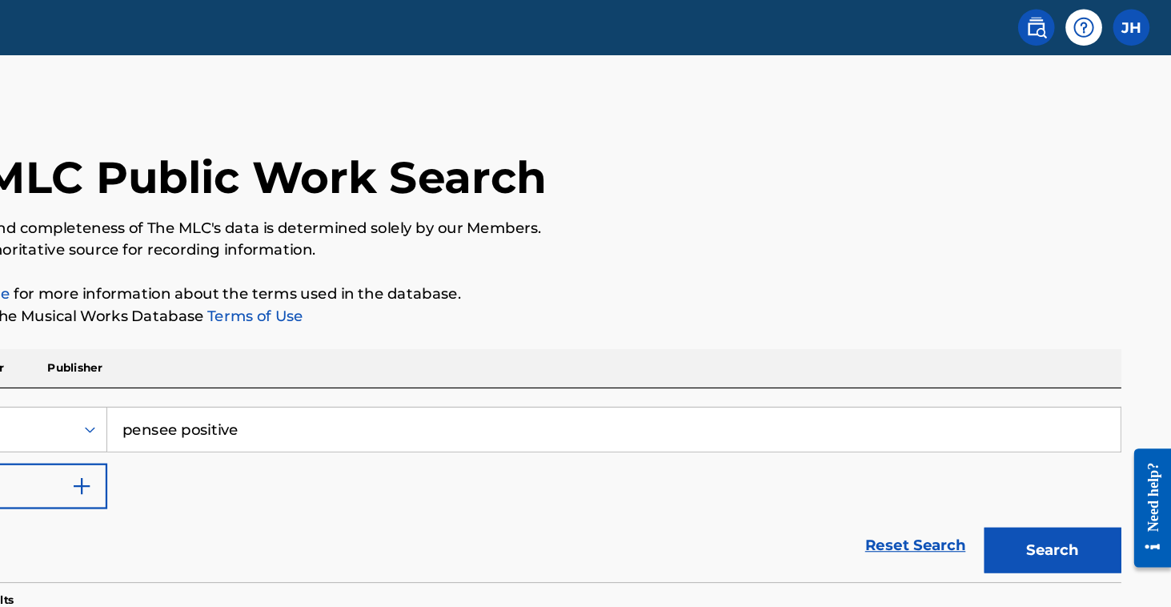
click at [1007, 482] on button "Search" at bounding box center [1067, 482] width 120 height 40
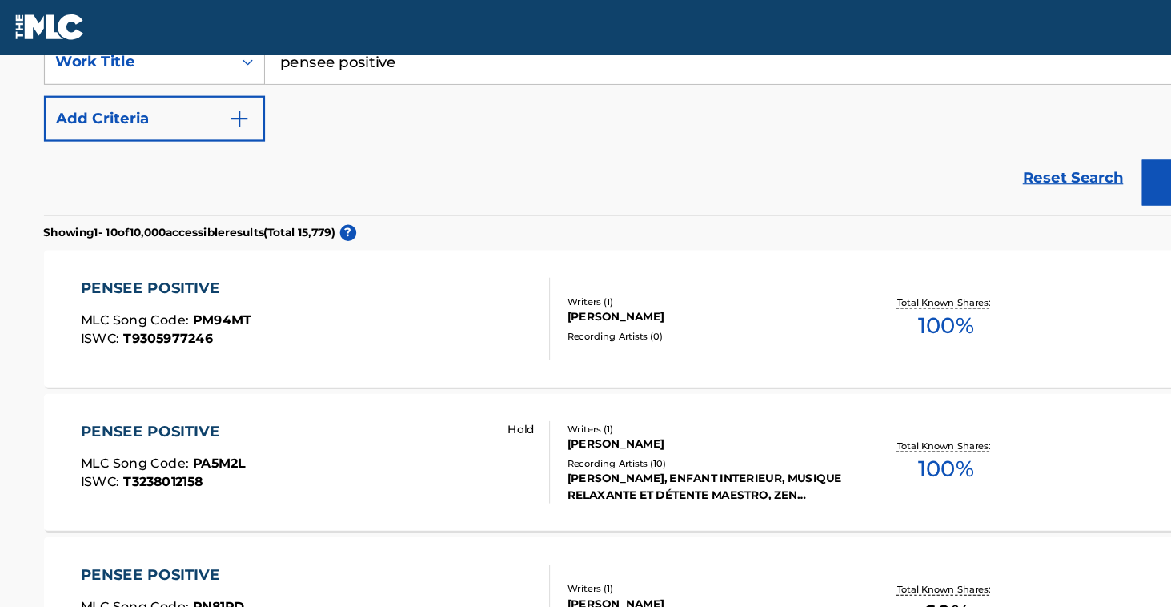
scroll to position [311, 0]
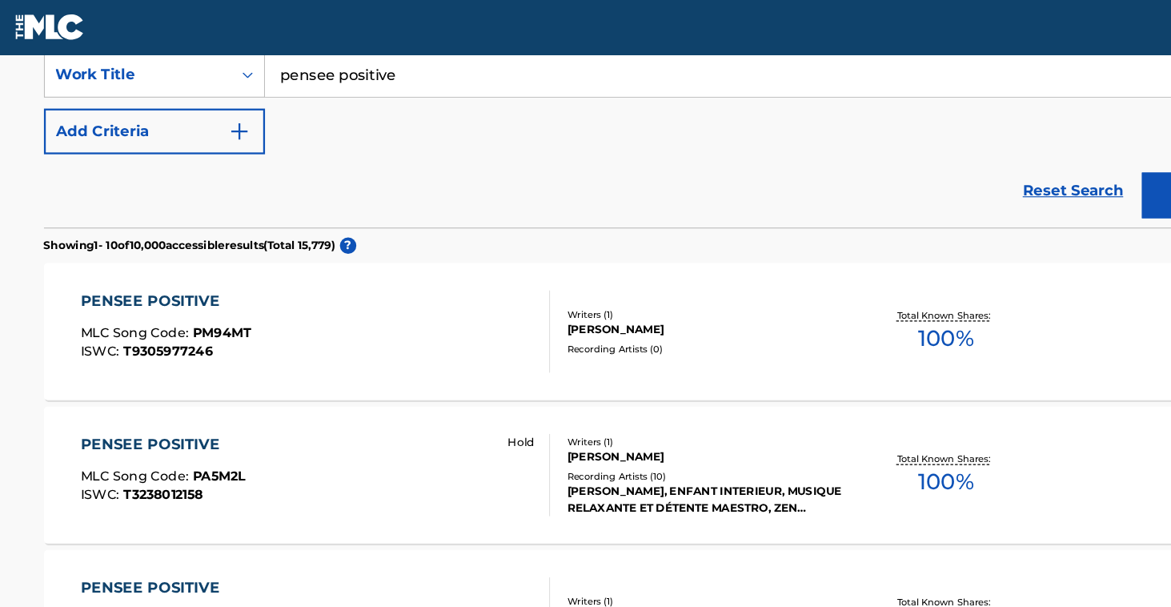
click at [219, 105] on button "Add Criteria" at bounding box center [142, 115] width 194 height 40
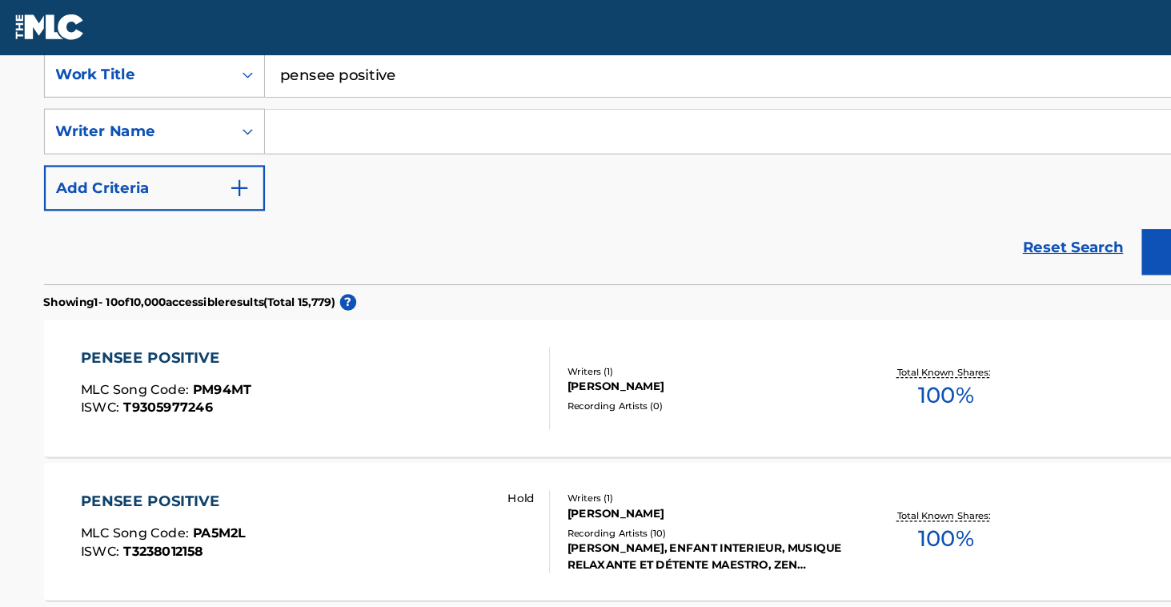
click at [292, 119] on input "Search Form" at bounding box center [668, 115] width 858 height 38
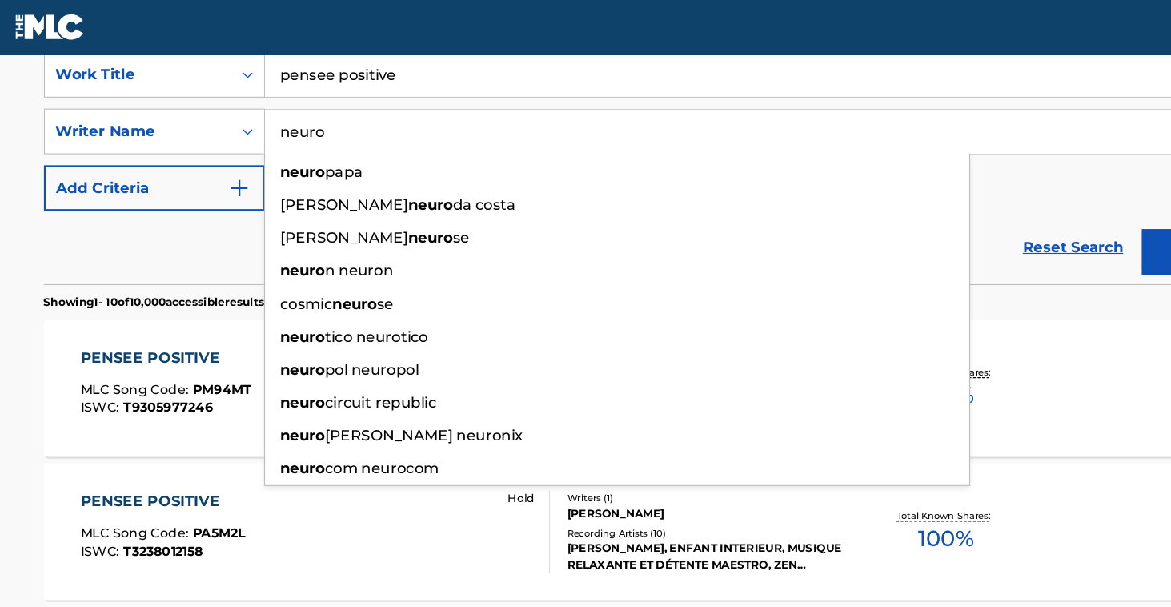
type input "neuro"
click at [1060, 220] on button "Search" at bounding box center [1067, 221] width 120 height 40
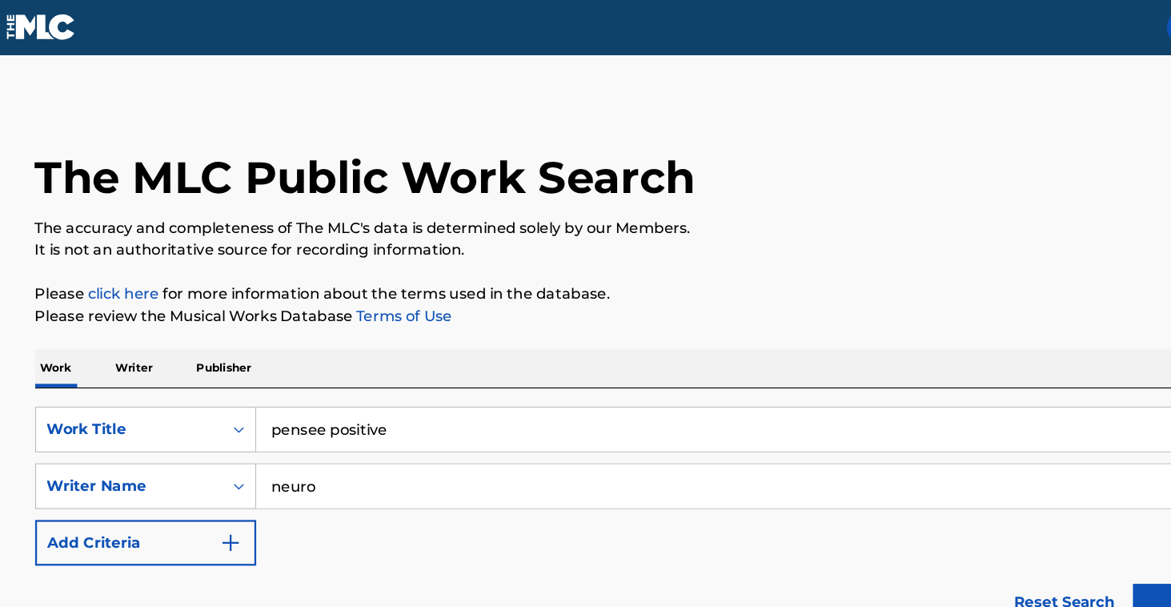
scroll to position [0, 0]
drag, startPoint x: 372, startPoint y: 371, endPoint x: 199, endPoint y: 364, distance: 172.3
click at [199, 364] on div "SearchWithCriteriad829f82d-b6b1-4910-a351-f1e0aa58a5f5 Work Title pensee positi…" at bounding box center [586, 376] width 1083 height 40
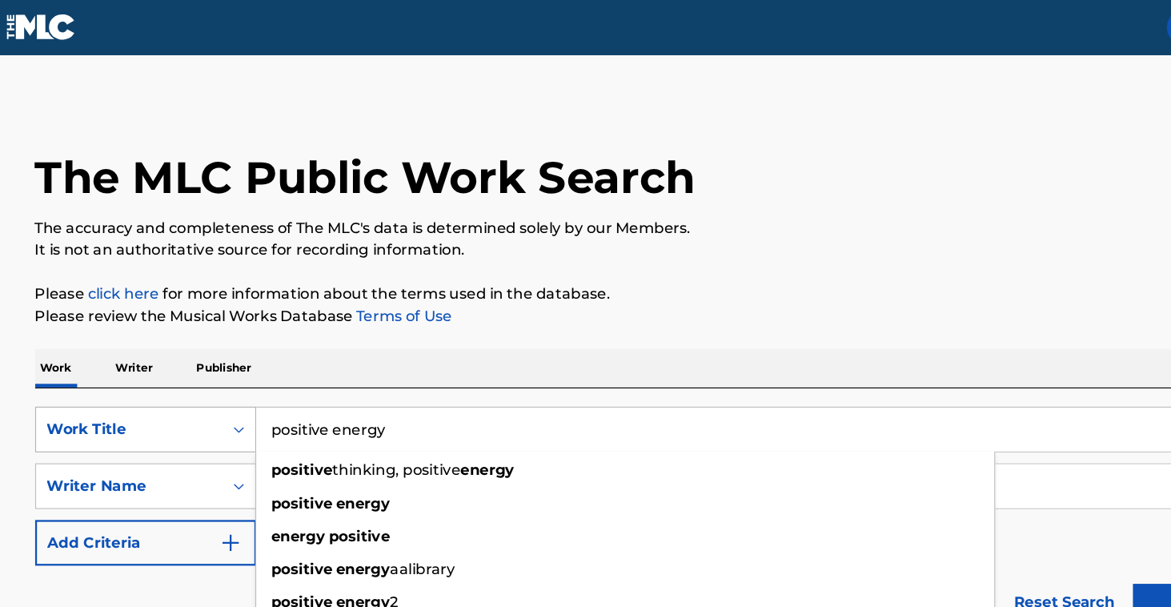
click at [1052, 532] on button "Search" at bounding box center [1067, 532] width 120 height 40
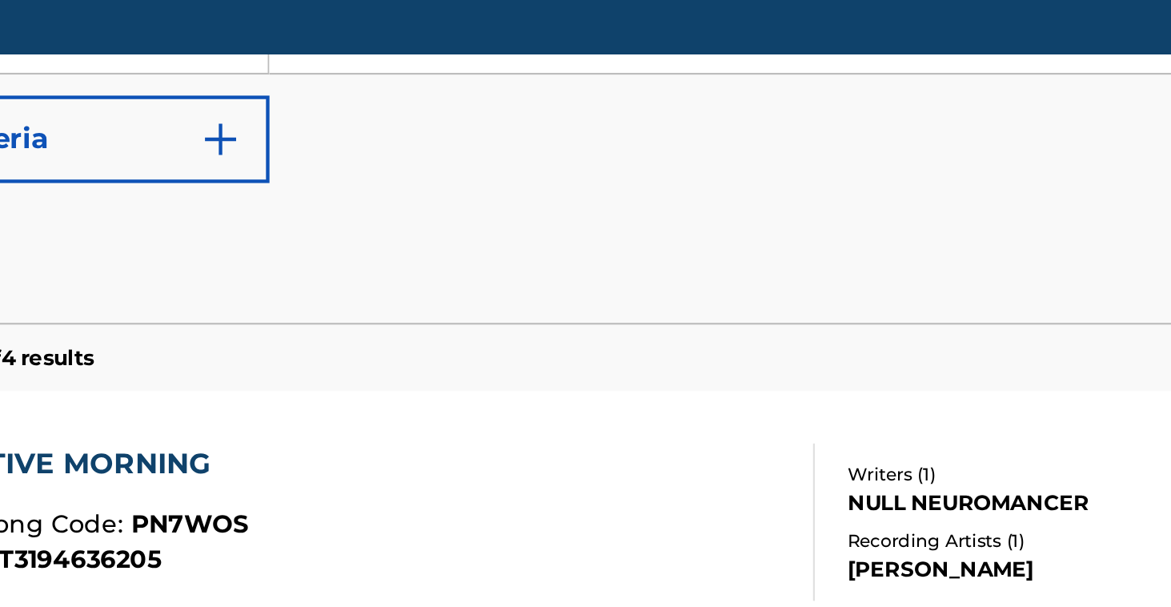
scroll to position [293, 0]
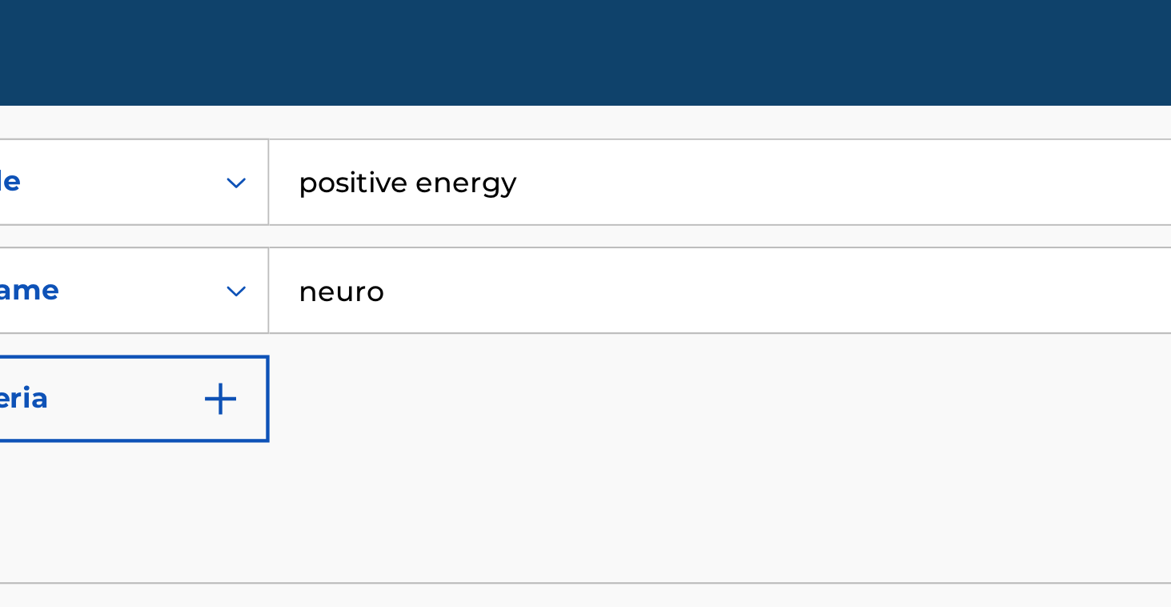
click at [264, 78] on input "positive energy" at bounding box center [683, 83] width 888 height 38
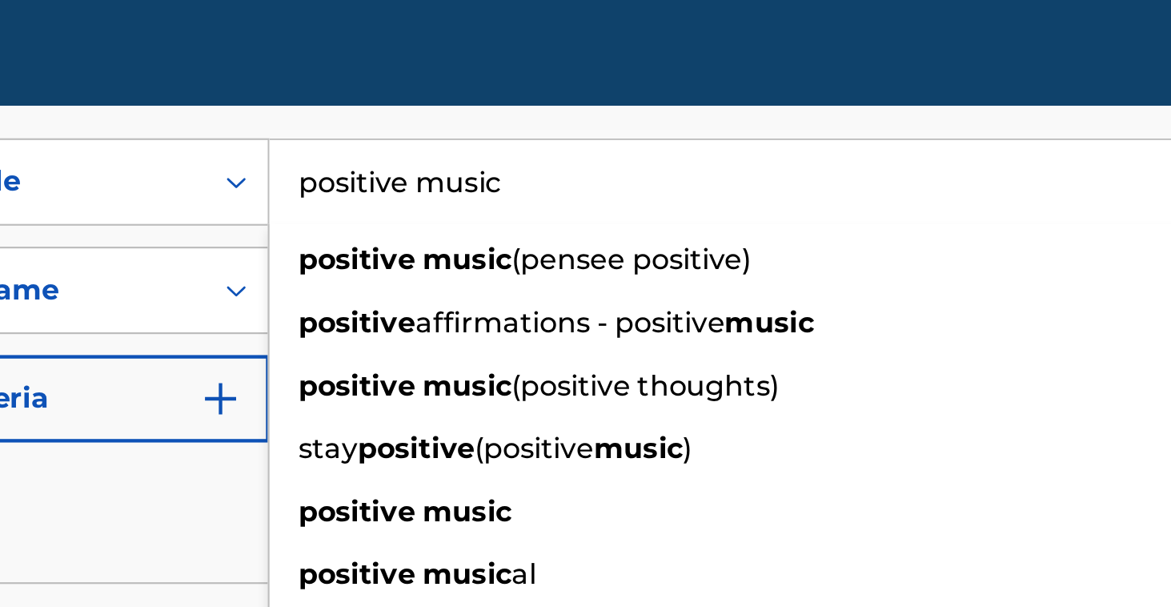
click at [1007, 238] on button "Search" at bounding box center [1067, 239] width 120 height 40
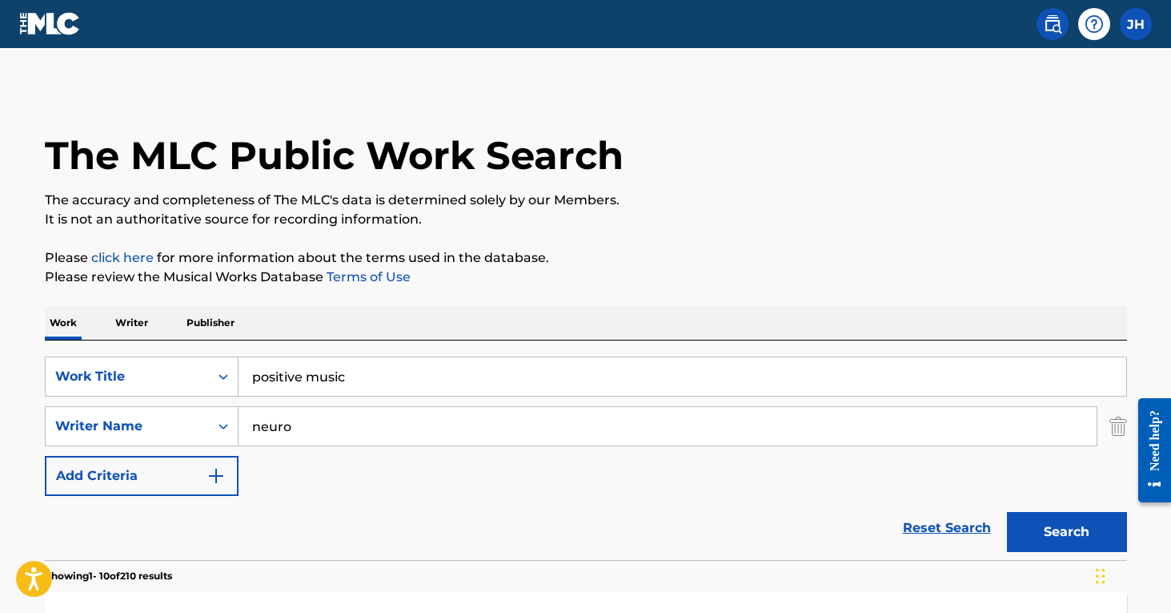
scroll to position [0, 0]
drag, startPoint x: 364, startPoint y: 386, endPoint x: 188, endPoint y: 367, distance: 176.4
click at [188, 367] on div "SearchWithCriteriad829f82d-b6b1-4910-a351-f1e0aa58a5f5 Work Title positive music" at bounding box center [586, 376] width 1083 height 40
click at [1067, 532] on button "Search" at bounding box center [1067, 532] width 120 height 40
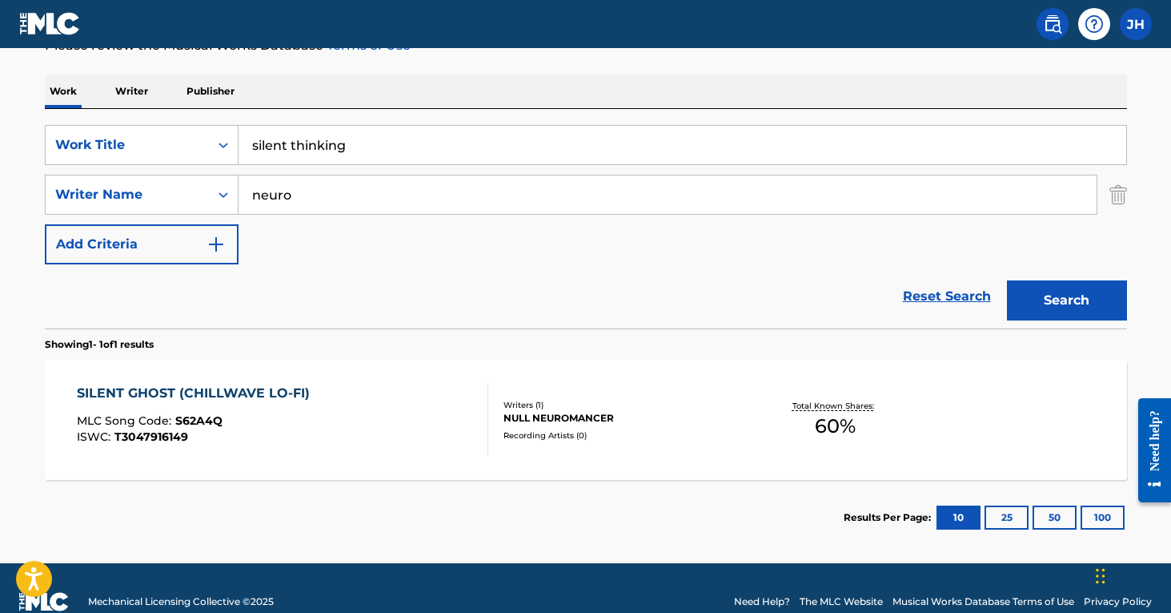
scroll to position [224, 0]
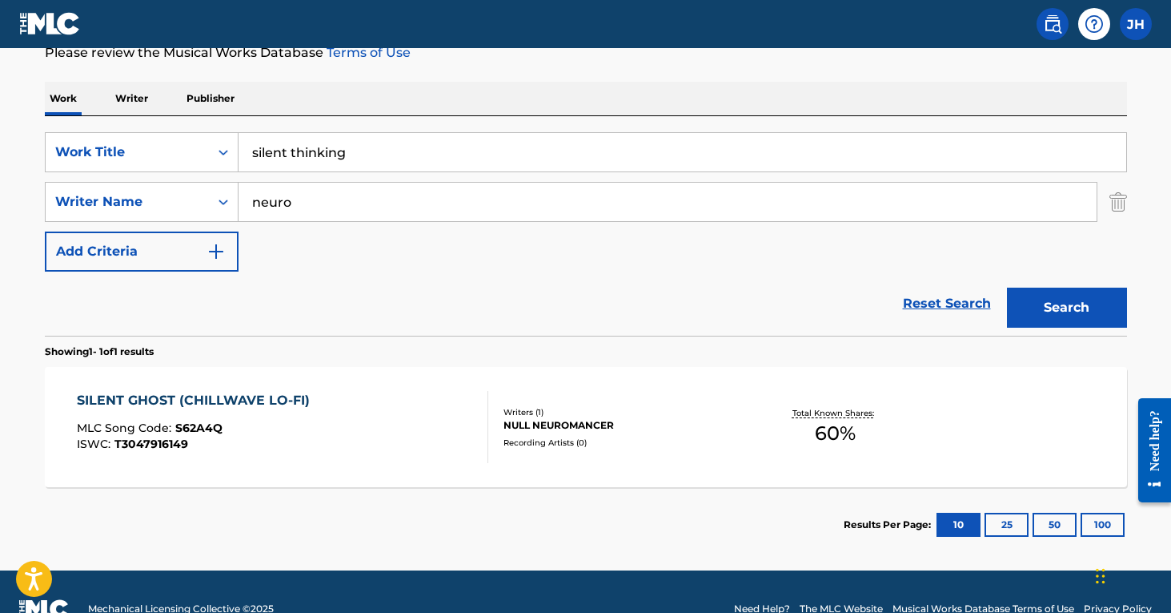
click at [1118, 199] on img "Search Form" at bounding box center [1119, 202] width 18 height 40
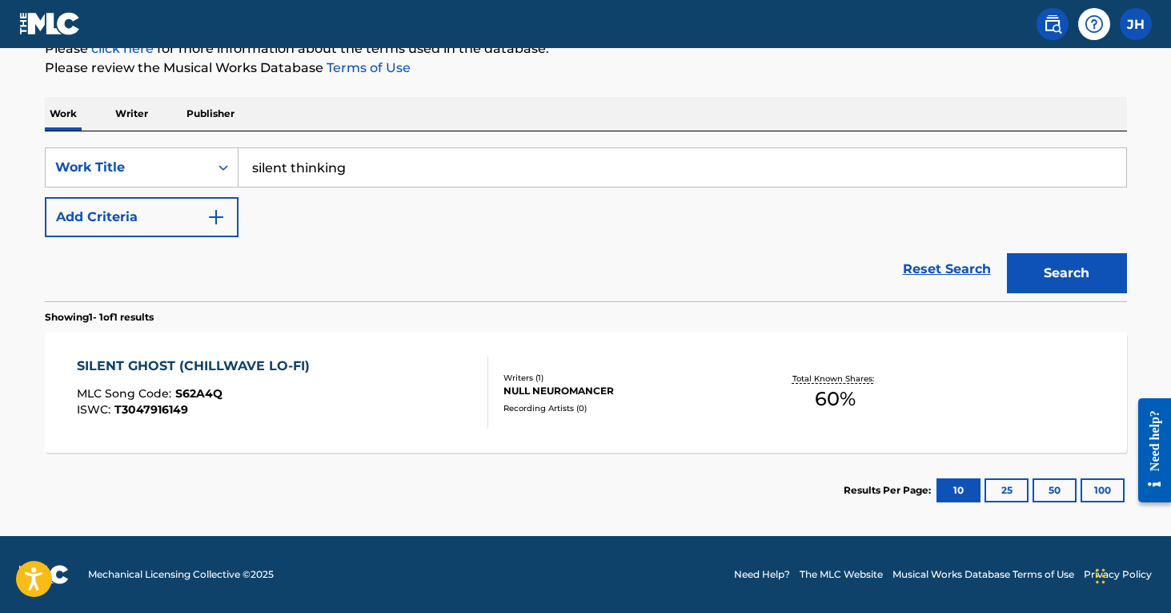
click at [1056, 271] on button "Search" at bounding box center [1067, 273] width 120 height 40
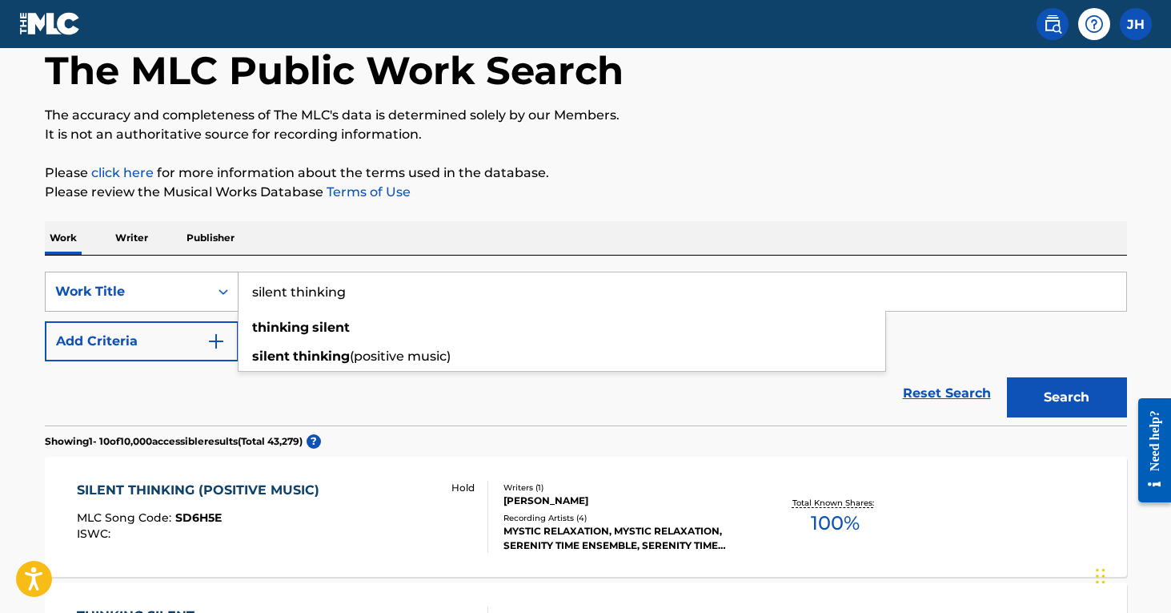
drag, startPoint x: 380, startPoint y: 293, endPoint x: 202, endPoint y: 284, distance: 178.0
click at [202, 284] on div "SearchWithCriteriad829f82d-b6b1-4910-a351-f1e0aa58a5f5 Work Title silent thinki…" at bounding box center [586, 291] width 1083 height 40
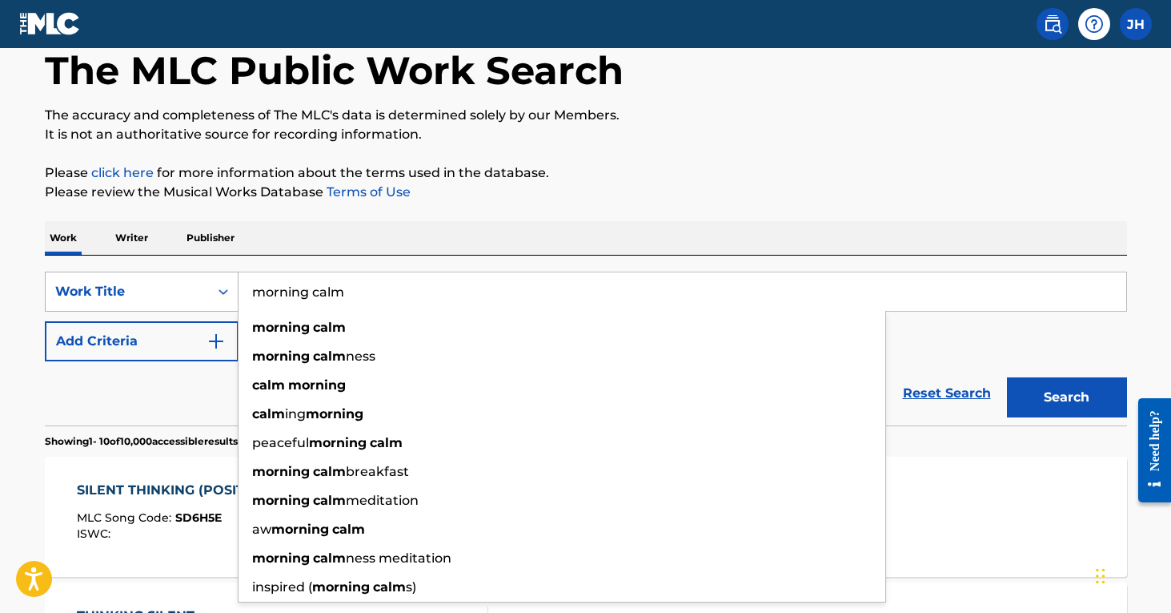
type input "morning calm"
click at [1067, 397] on button "Search" at bounding box center [1067, 397] width 120 height 40
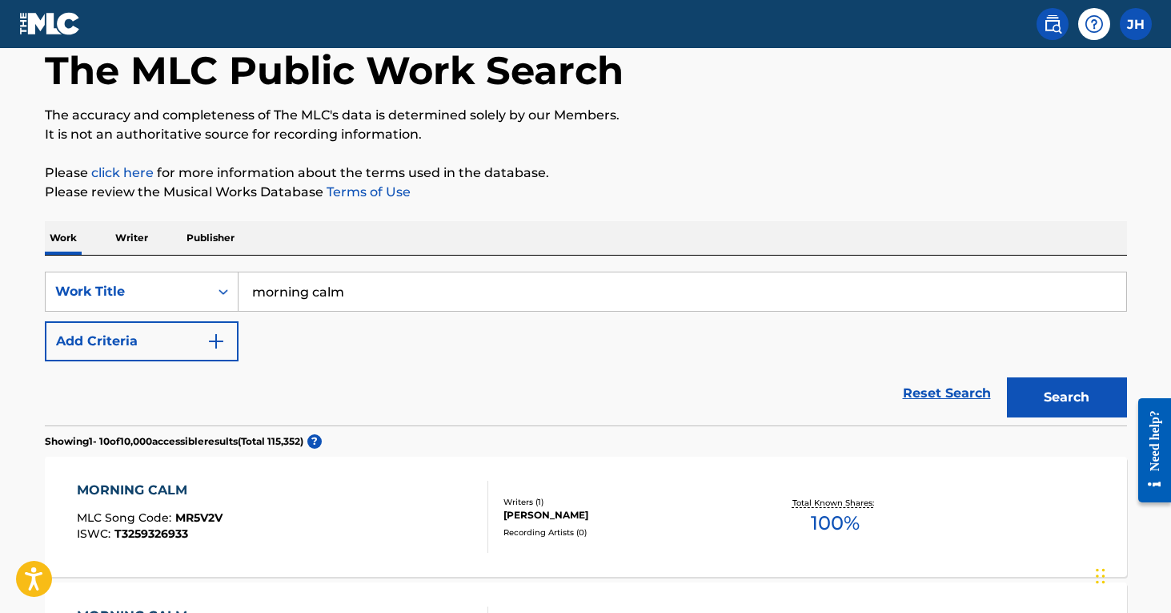
click at [223, 337] on img "Search Form" at bounding box center [216, 341] width 19 height 19
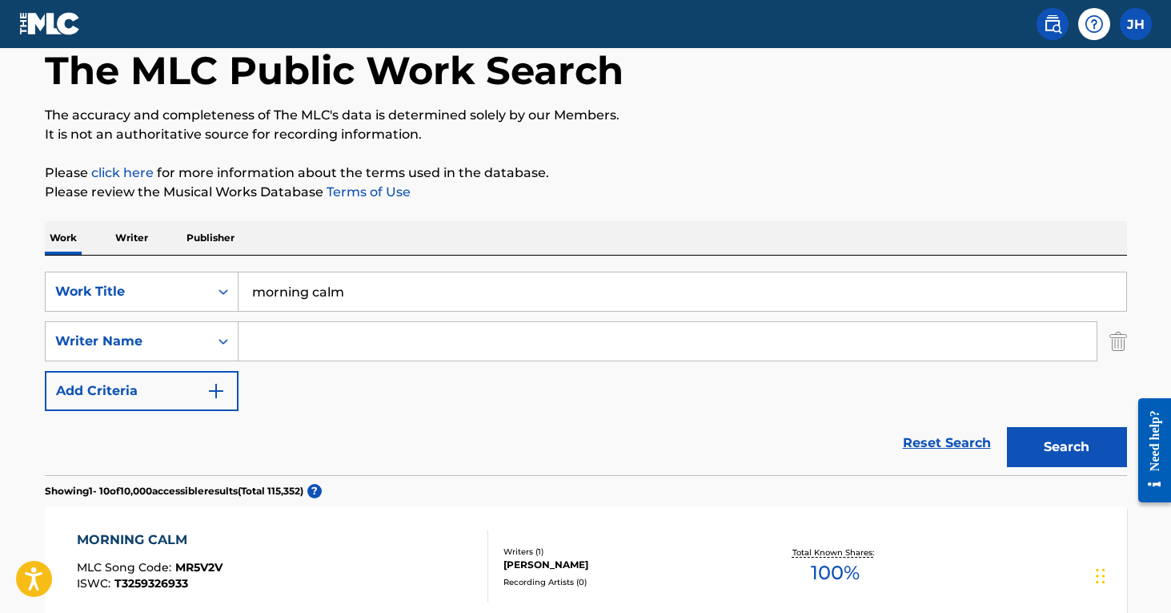
click at [275, 344] on input "Search Form" at bounding box center [668, 341] width 858 height 38
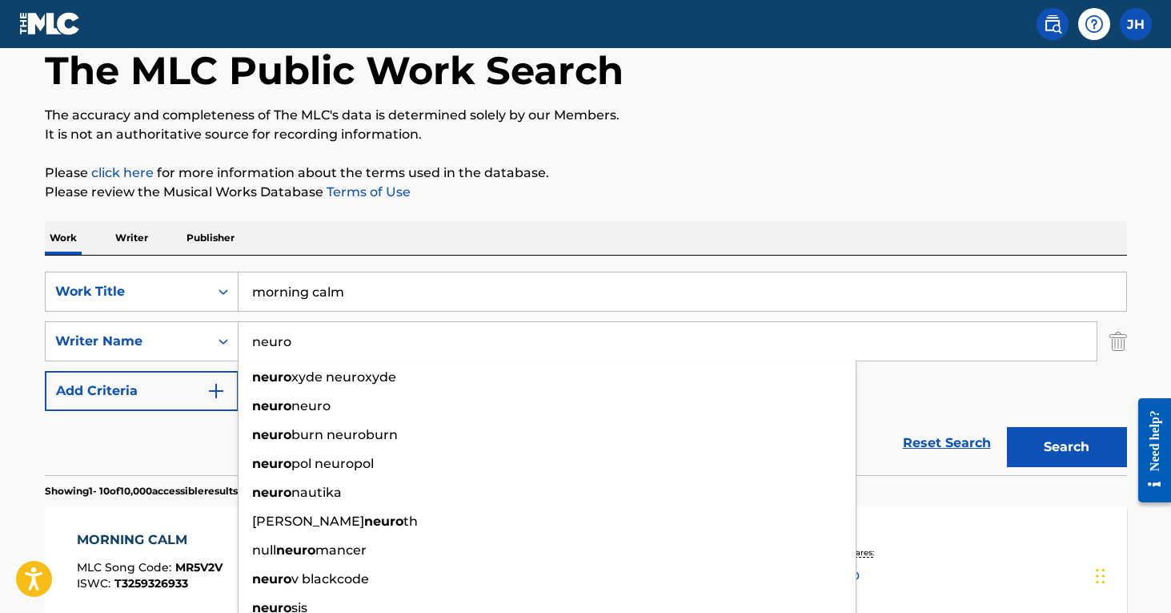
type input "neuro"
click at [1067, 447] on button "Search" at bounding box center [1067, 447] width 120 height 40
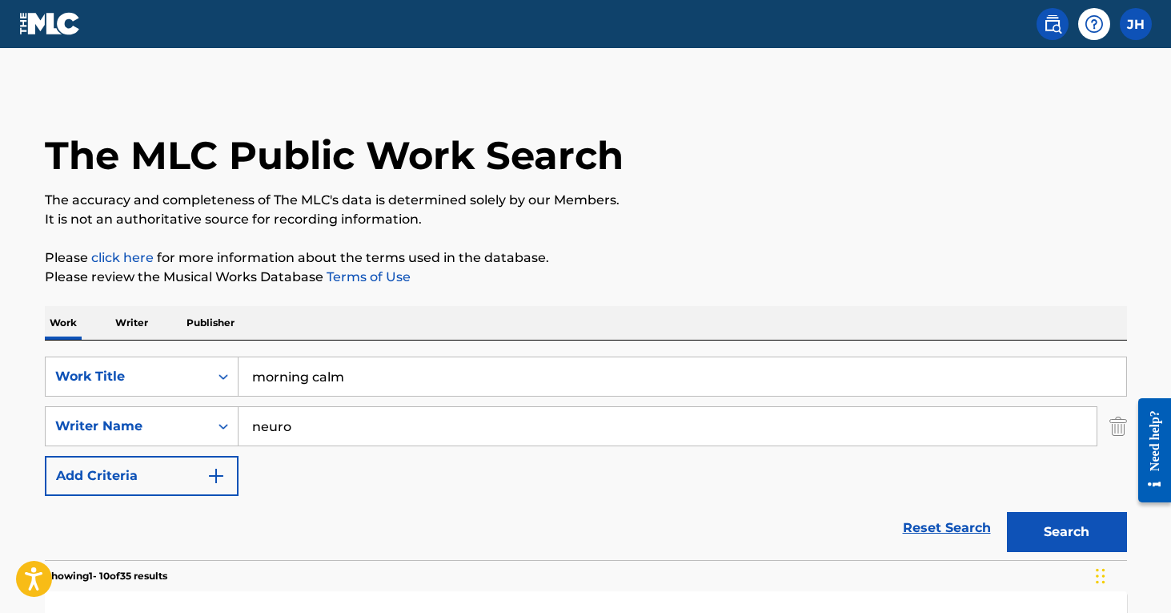
scroll to position [0, 0]
